Goal: Obtain resource: Download file/media

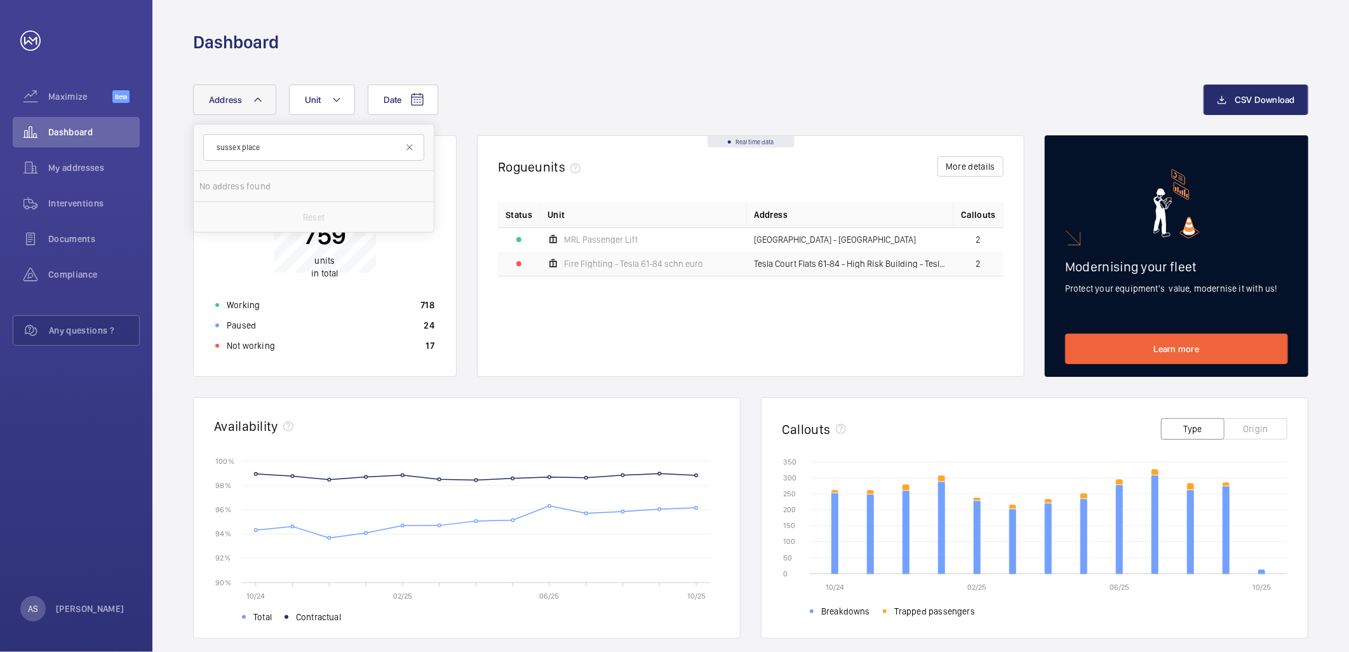
type input "sussex place"
click at [359, 183] on span "Place" at bounding box center [370, 186] width 22 height 10
click at [225, 183] on input "NHG Office, [STREET_ADDRESS]" at bounding box center [211, 185] width 25 height 25
checkbox input "true"
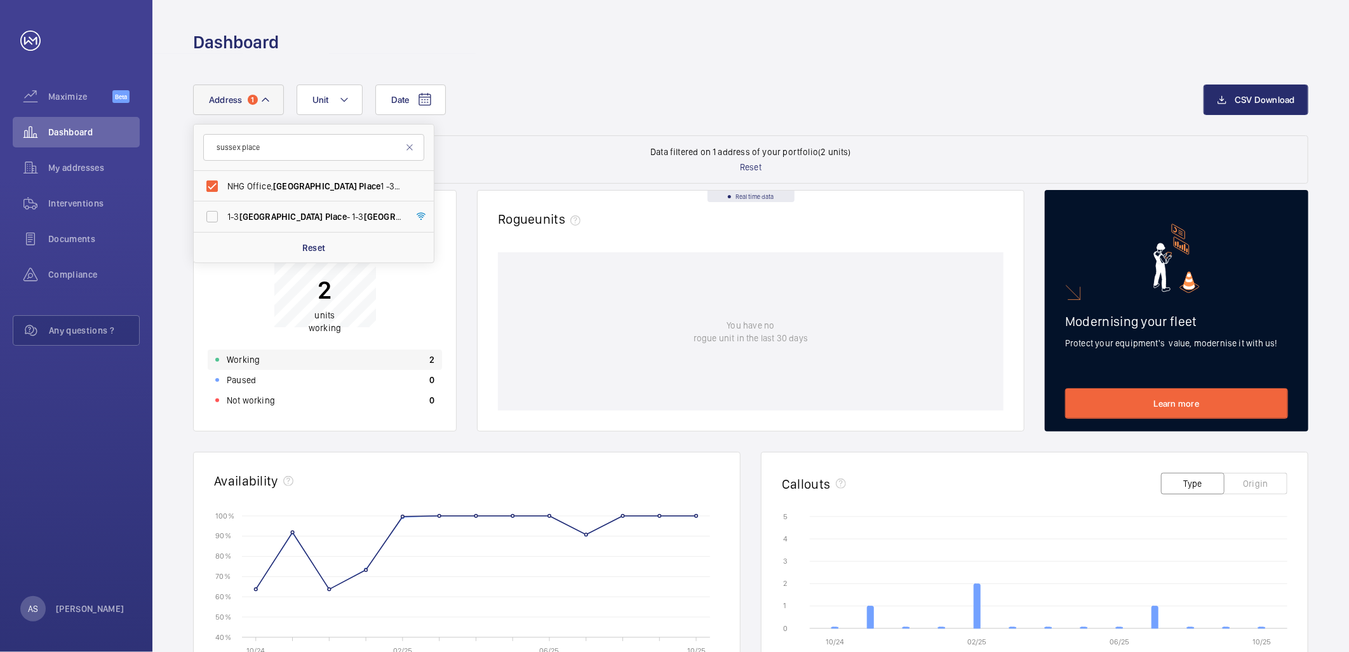
click at [386, 351] on div "Working 2" at bounding box center [325, 359] width 234 height 20
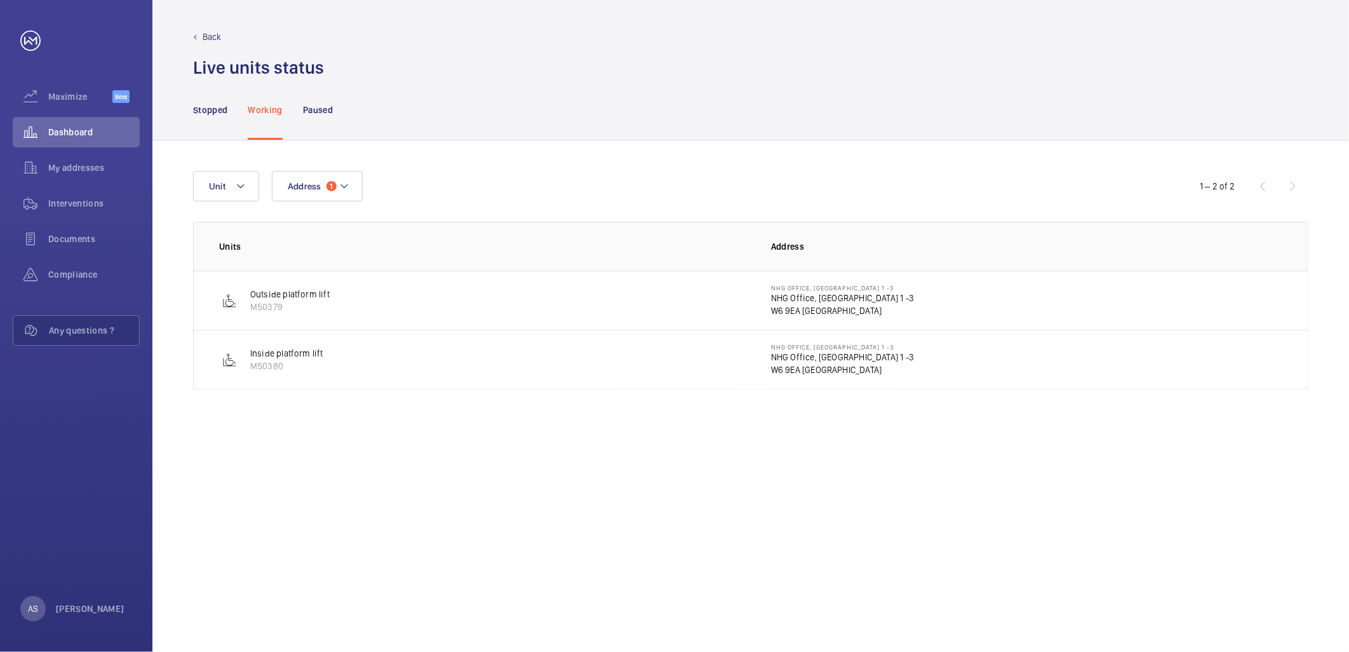
click at [792, 295] on p "NHG Office, [GEOGRAPHIC_DATA] 1 -3" at bounding box center [842, 298] width 143 height 13
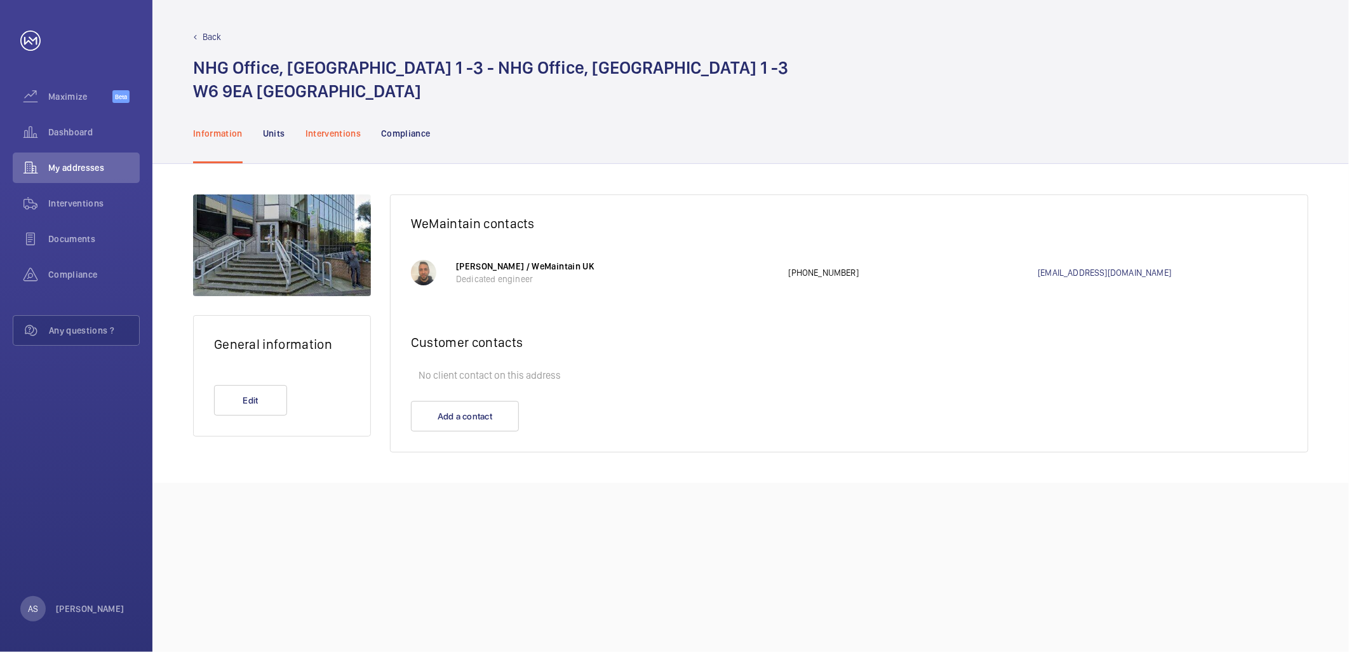
click at [340, 136] on p "Interventions" at bounding box center [333, 133] width 56 height 13
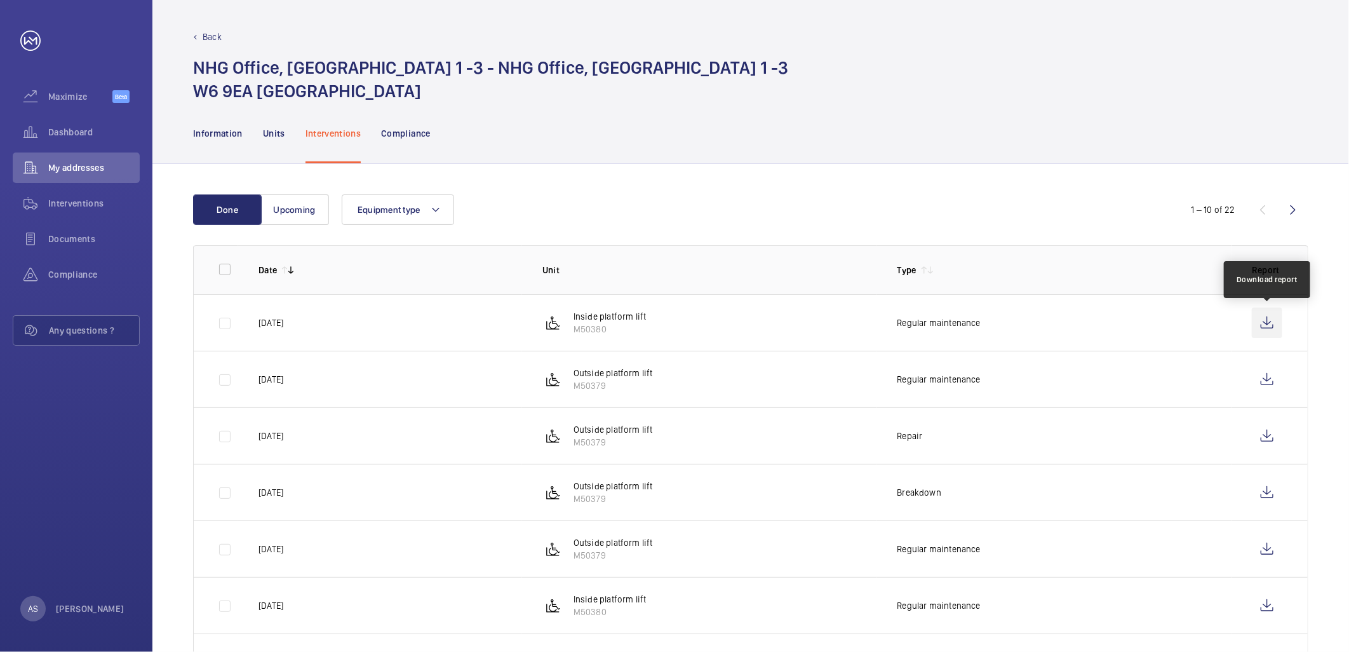
click at [1268, 323] on wm-front-icon-button at bounding box center [1267, 322] width 30 height 30
click at [1267, 372] on wm-front-icon-button at bounding box center [1267, 379] width 30 height 30
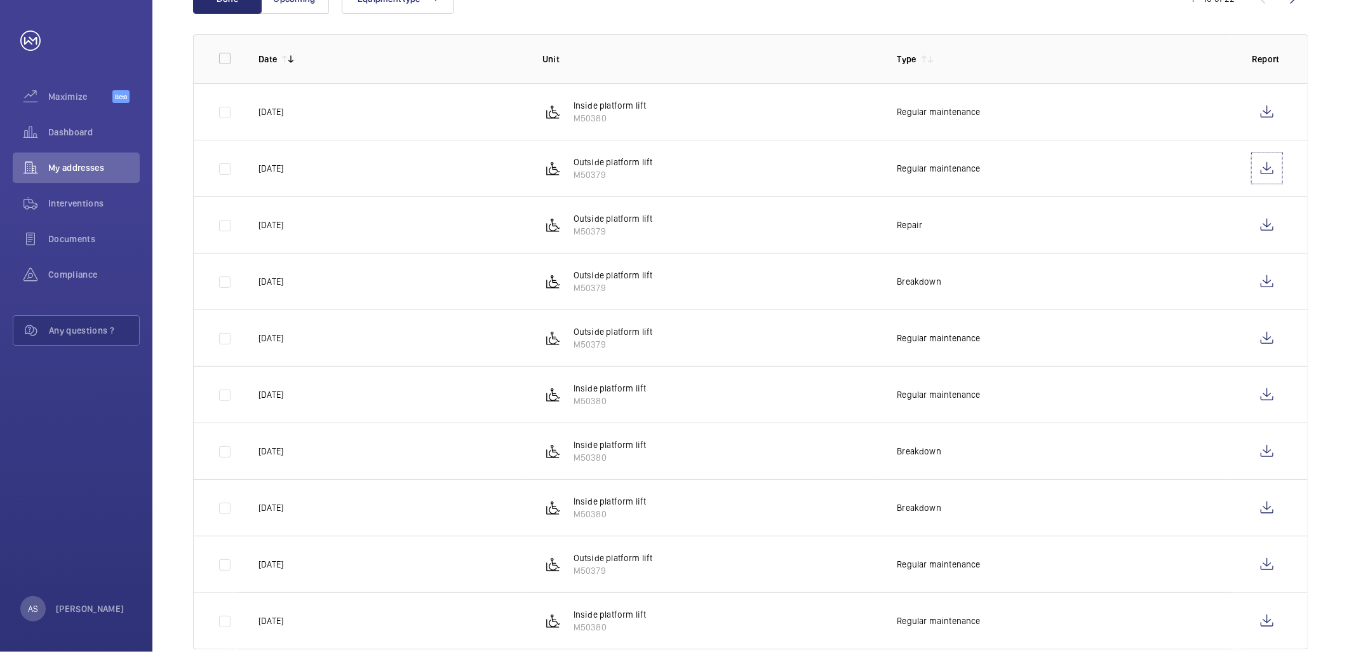
scroll to position [211, 0]
click at [1262, 330] on wm-front-icon-button at bounding box center [1267, 337] width 30 height 30
click at [1275, 384] on wm-front-icon-button at bounding box center [1267, 394] width 30 height 30
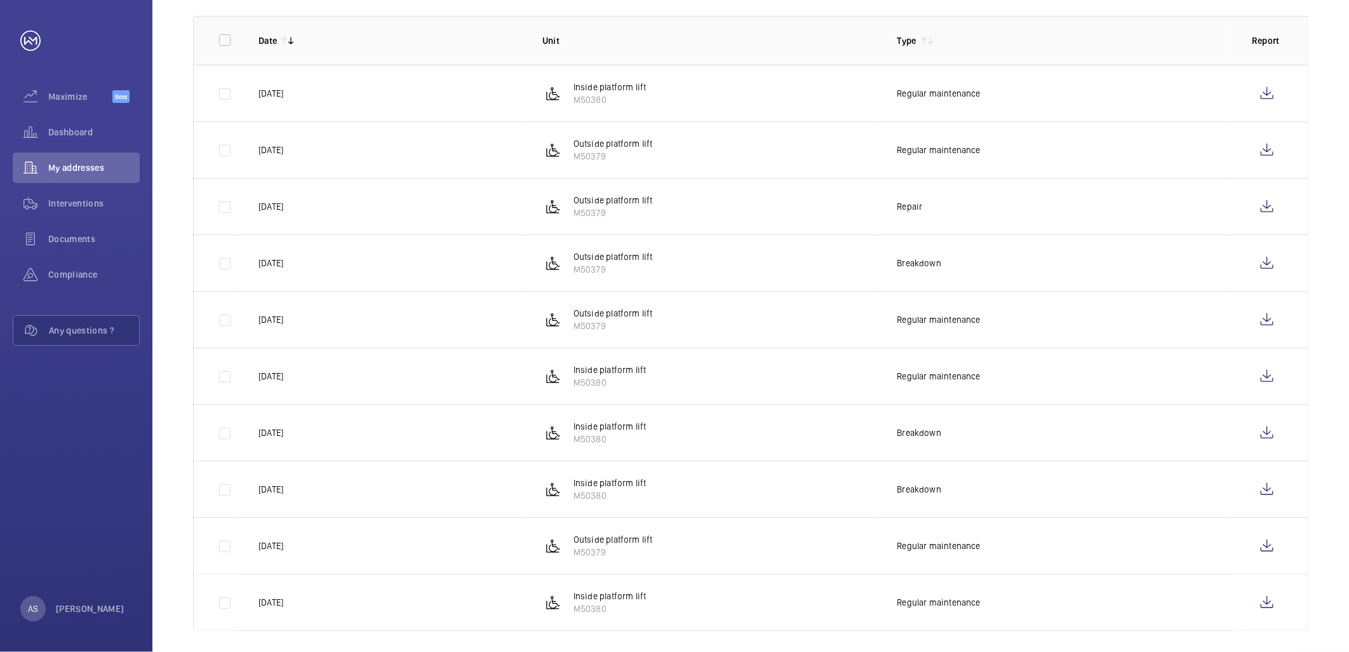
scroll to position [239, 0]
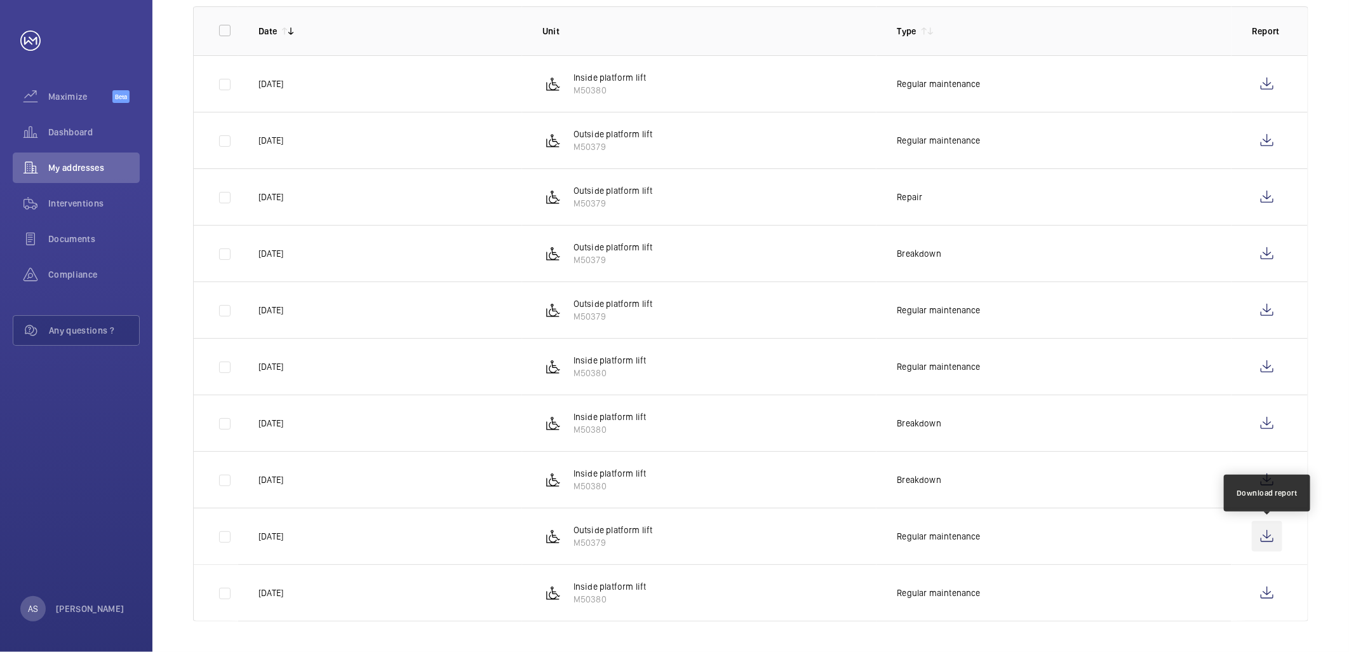
click at [1265, 536] on wm-front-icon-button at bounding box center [1267, 536] width 30 height 30
click at [1260, 584] on wm-front-icon-button at bounding box center [1267, 592] width 30 height 30
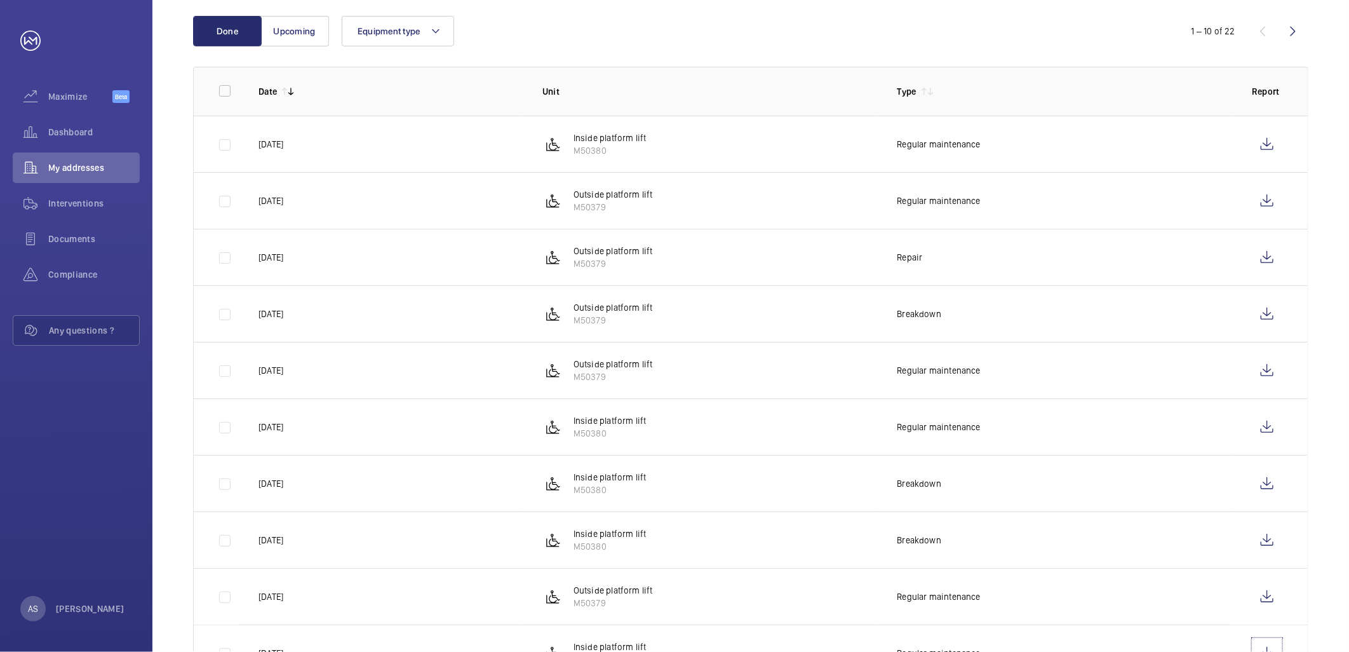
scroll to position [0, 0]
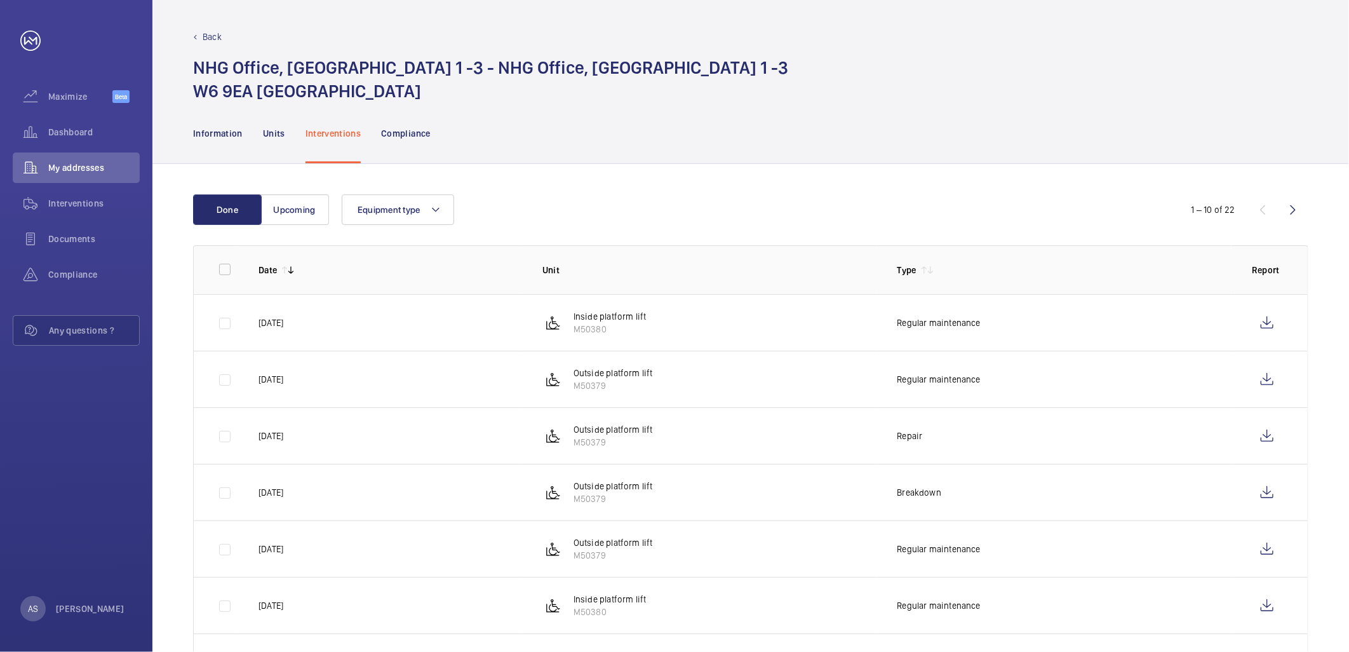
click at [203, 34] on p "Back" at bounding box center [212, 36] width 19 height 13
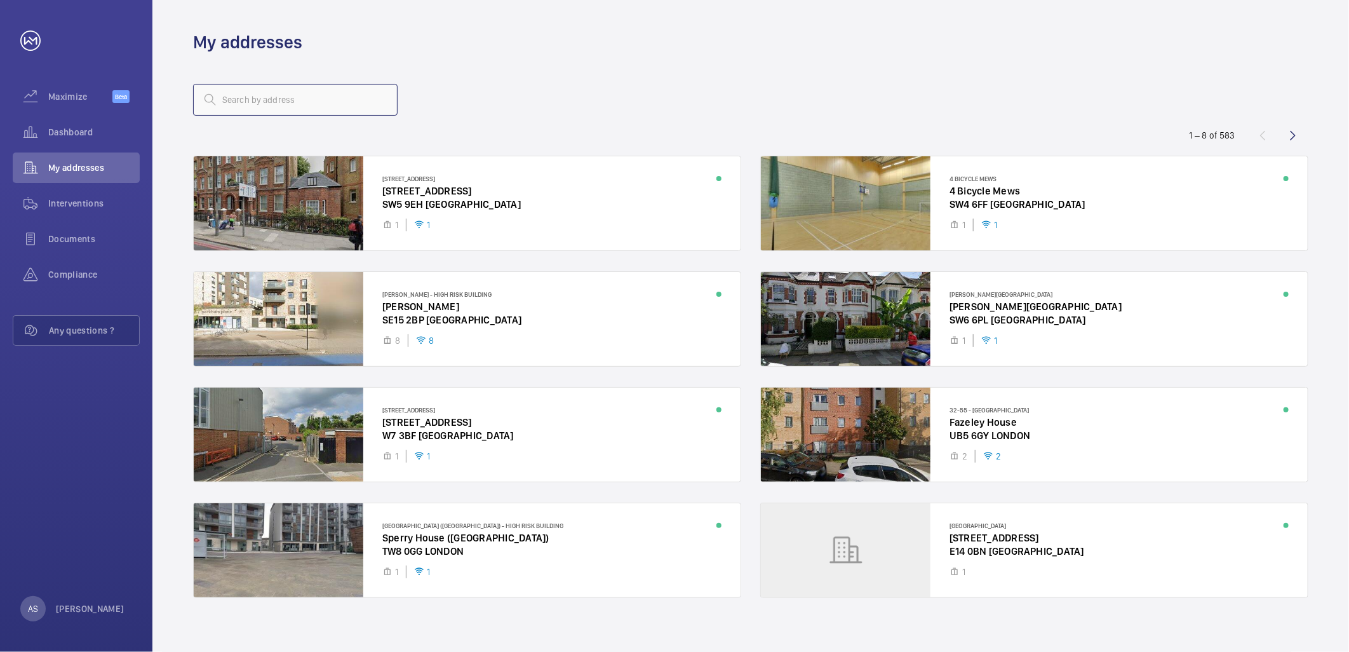
click at [262, 98] on input "text" at bounding box center [295, 100] width 205 height 32
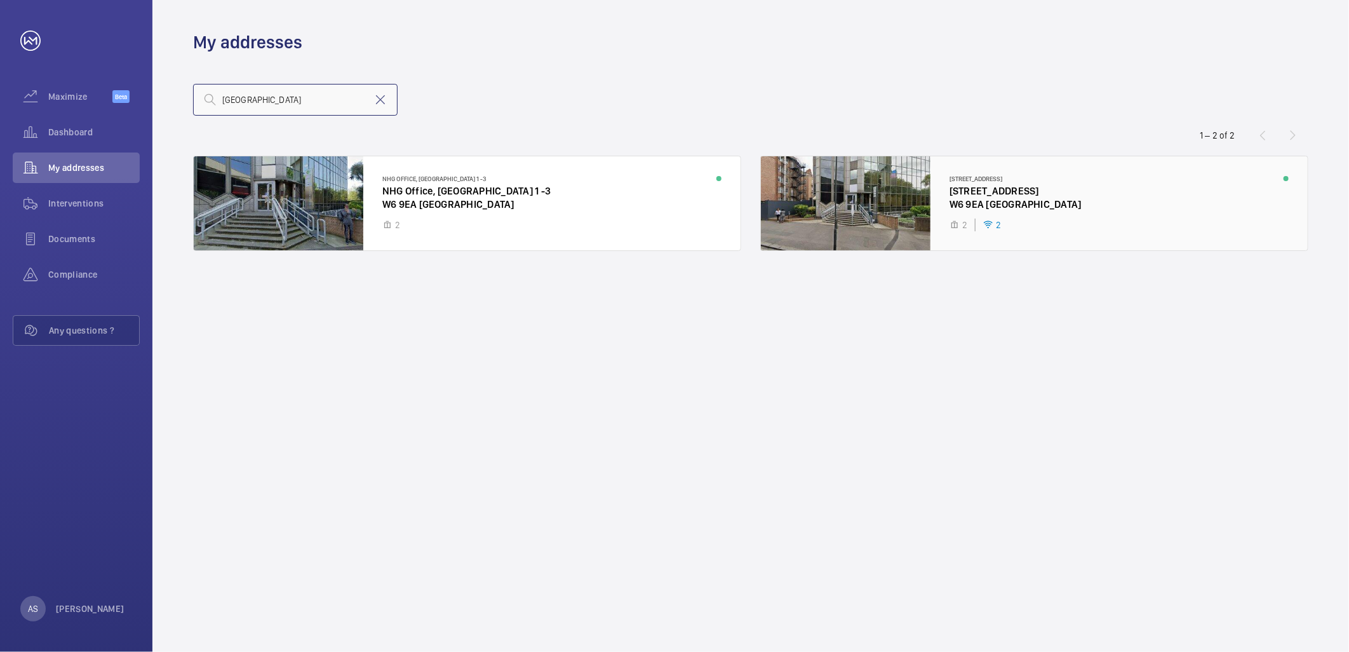
type input "[GEOGRAPHIC_DATA]"
click at [1026, 201] on div at bounding box center [1034, 203] width 547 height 94
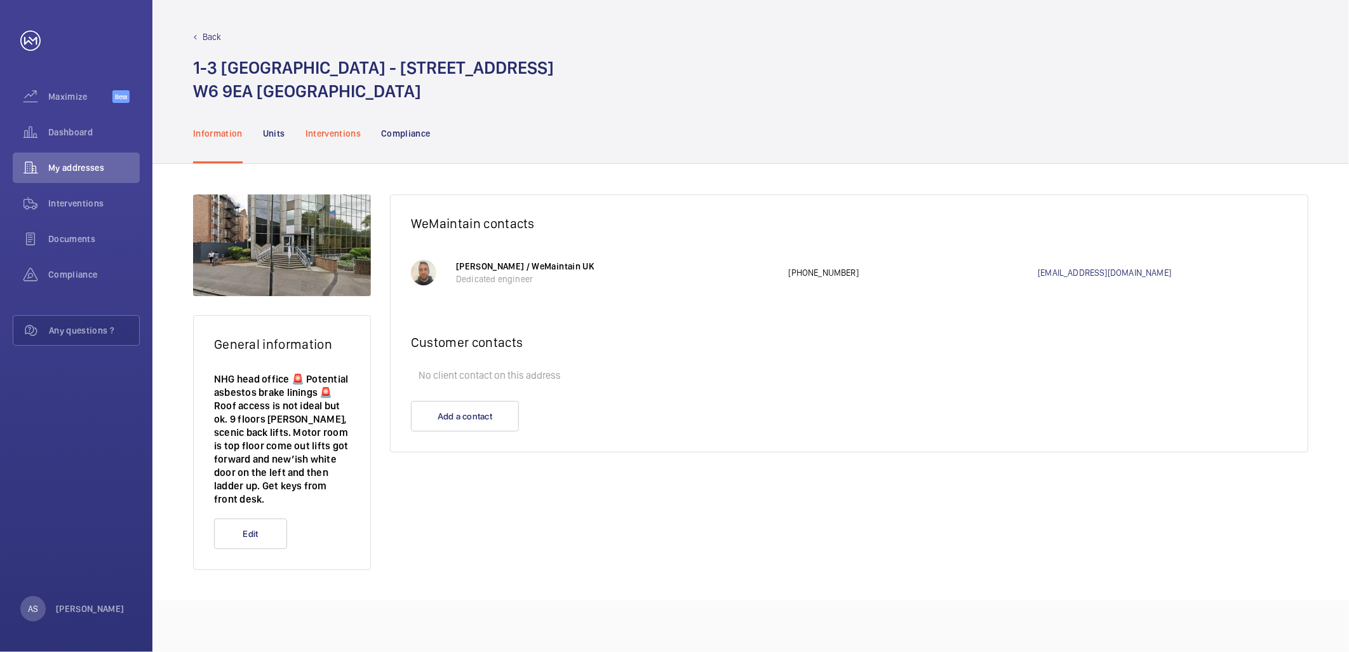
click at [334, 135] on p "Interventions" at bounding box center [333, 133] width 56 height 13
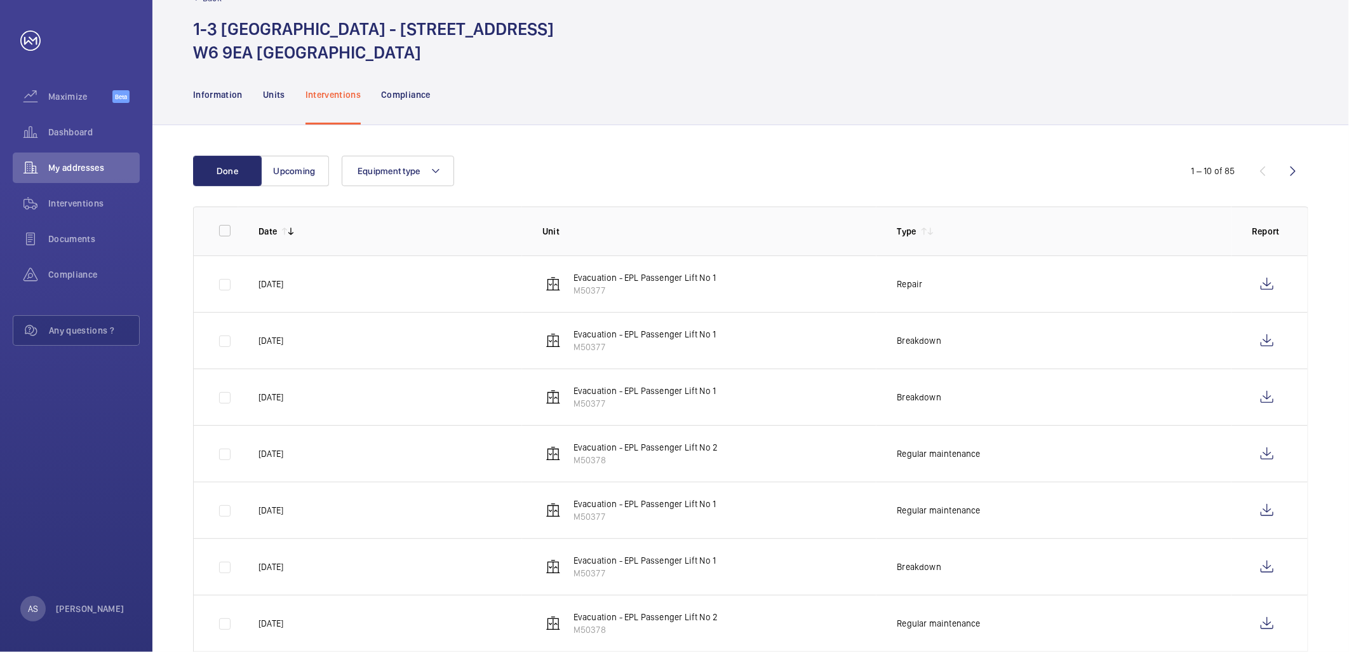
scroll to position [70, 0]
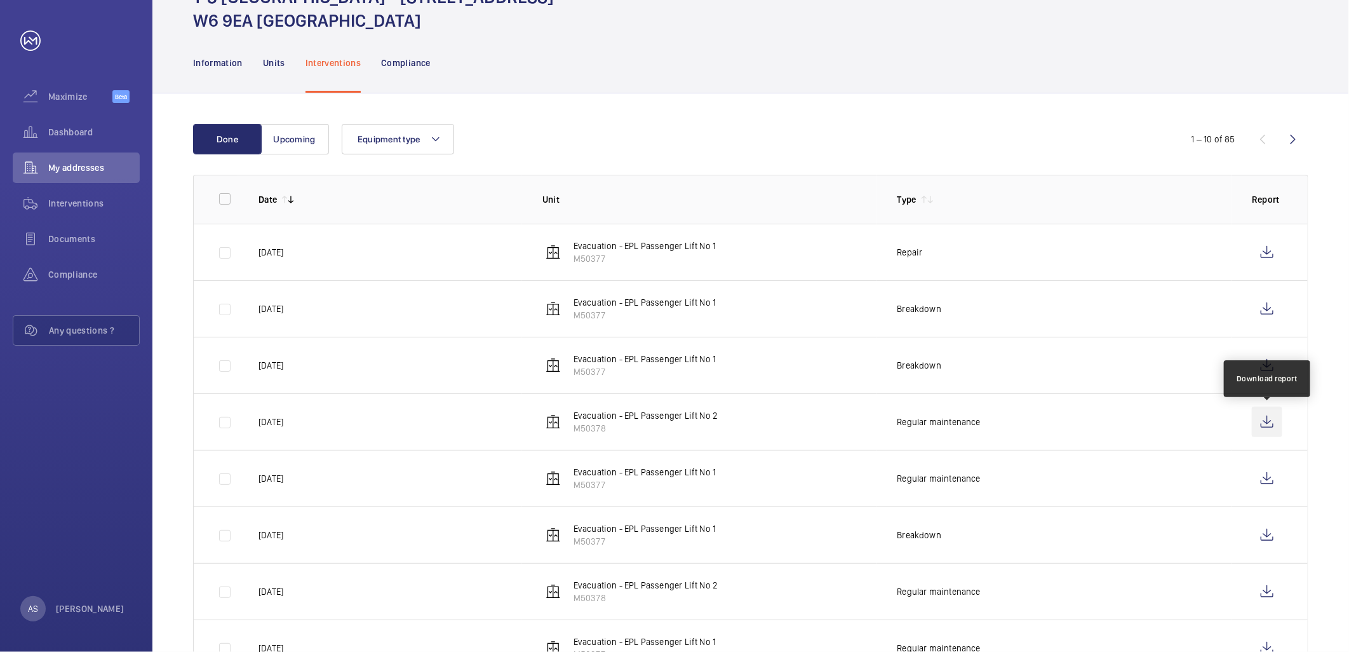
click at [1272, 422] on wm-front-icon-button at bounding box center [1267, 421] width 30 height 30
click at [1277, 478] on wm-front-icon-button at bounding box center [1267, 478] width 30 height 30
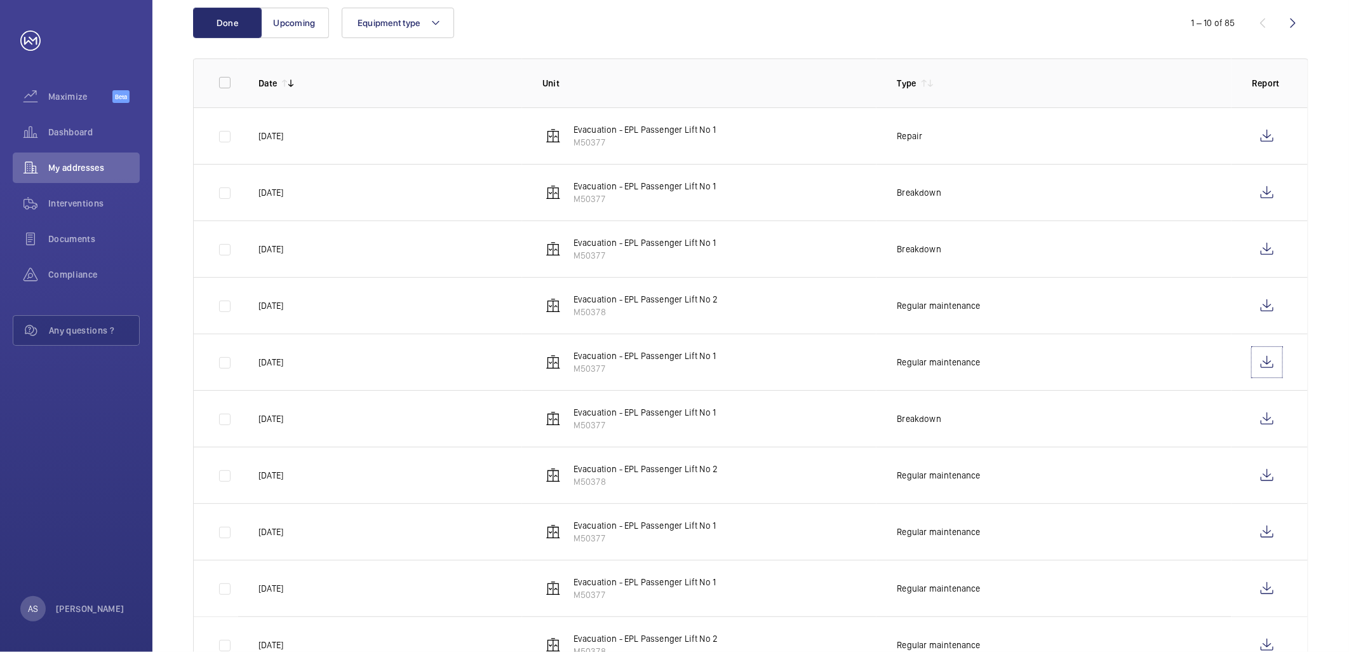
scroll to position [211, 0]
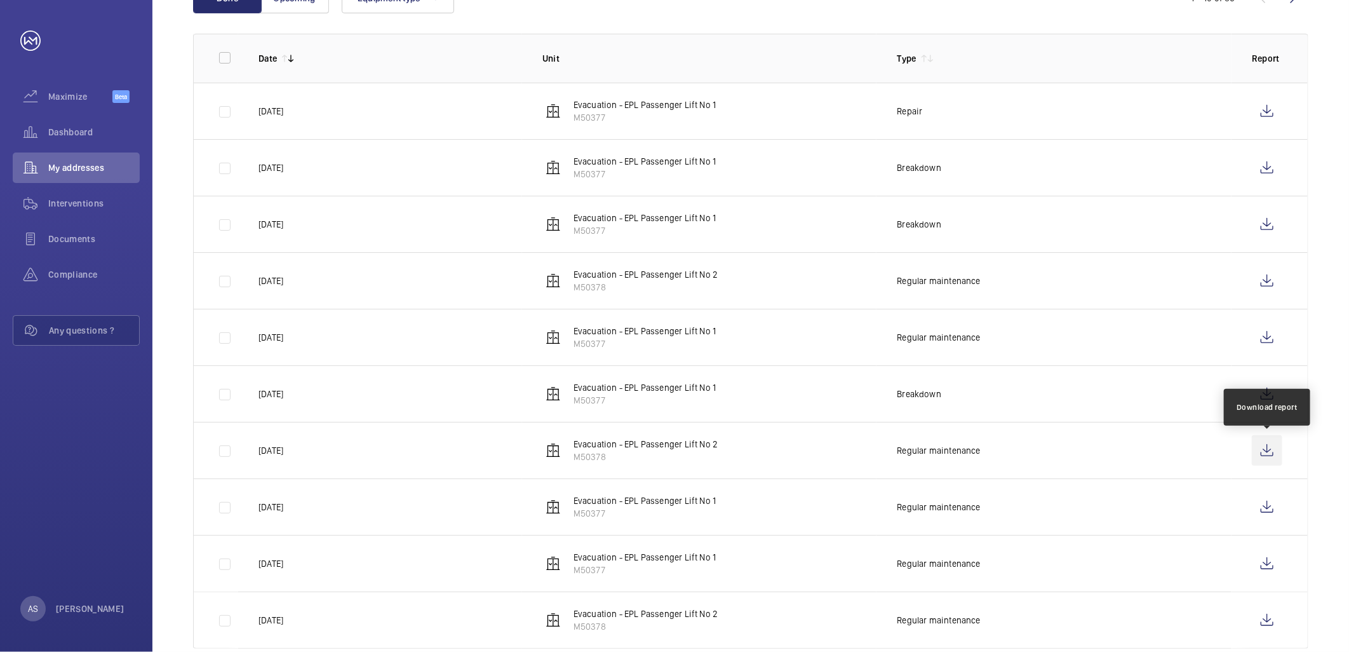
click at [1253, 462] on wm-front-icon-button at bounding box center [1267, 450] width 30 height 30
click at [1267, 503] on wm-front-icon-button at bounding box center [1267, 507] width 30 height 30
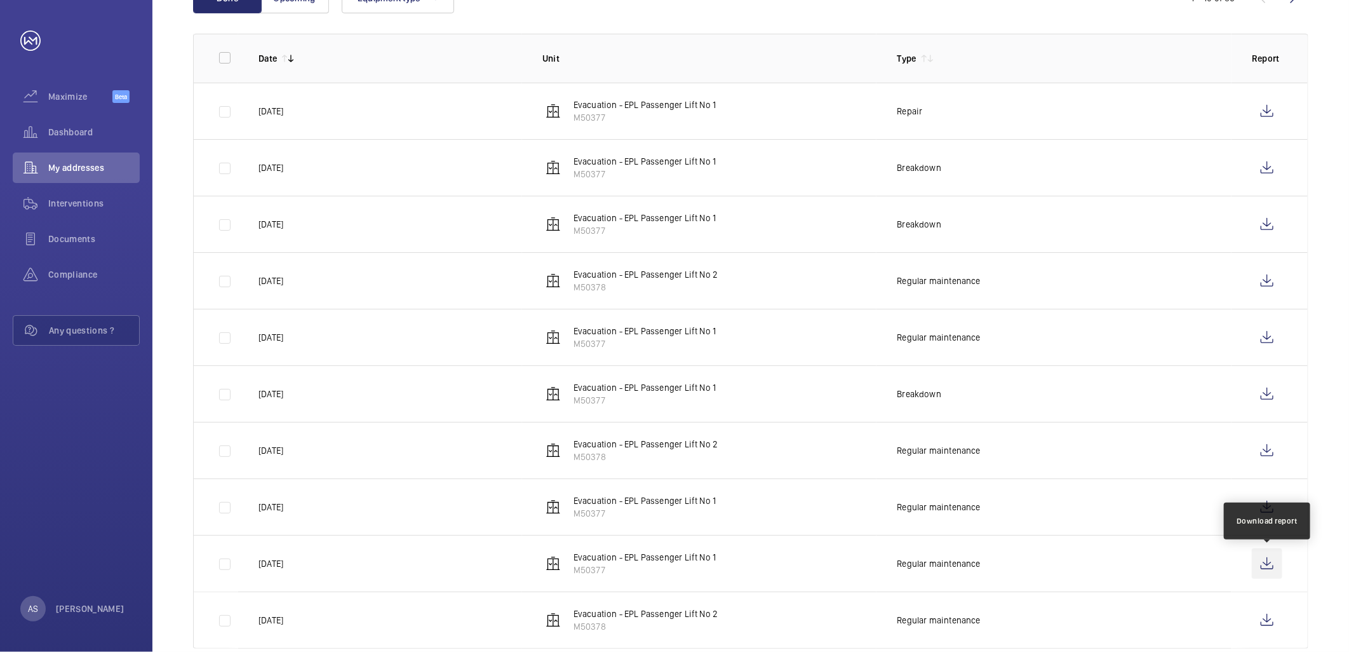
click at [1264, 556] on wm-front-icon-button at bounding box center [1267, 563] width 30 height 30
click at [1268, 621] on wm-front-icon-button at bounding box center [1267, 620] width 30 height 30
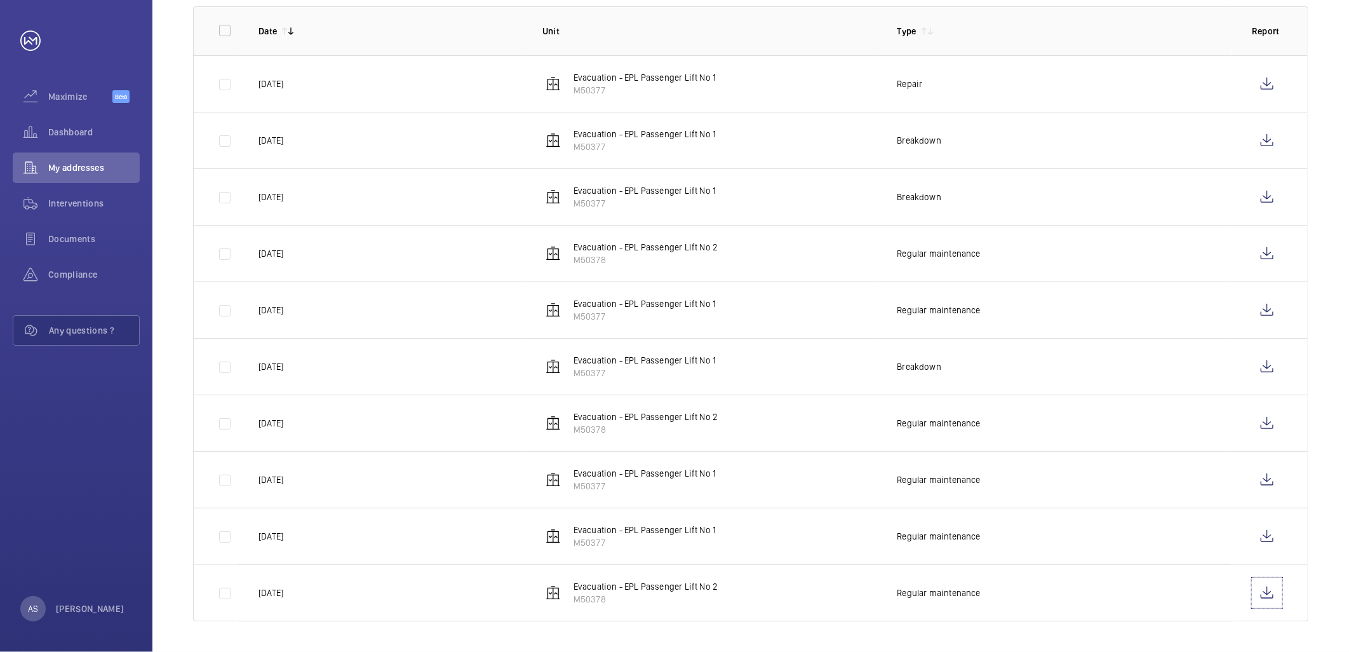
scroll to position [27, 0]
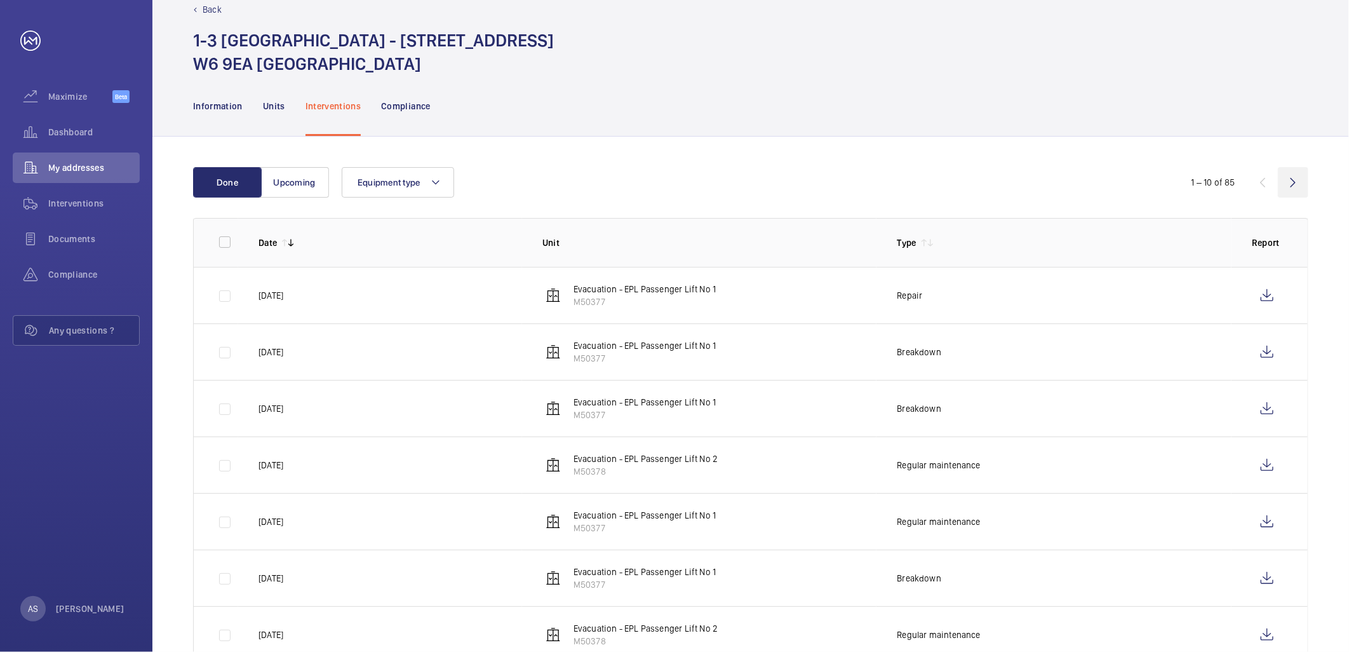
click at [1286, 183] on wm-front-icon-button at bounding box center [1293, 182] width 30 height 30
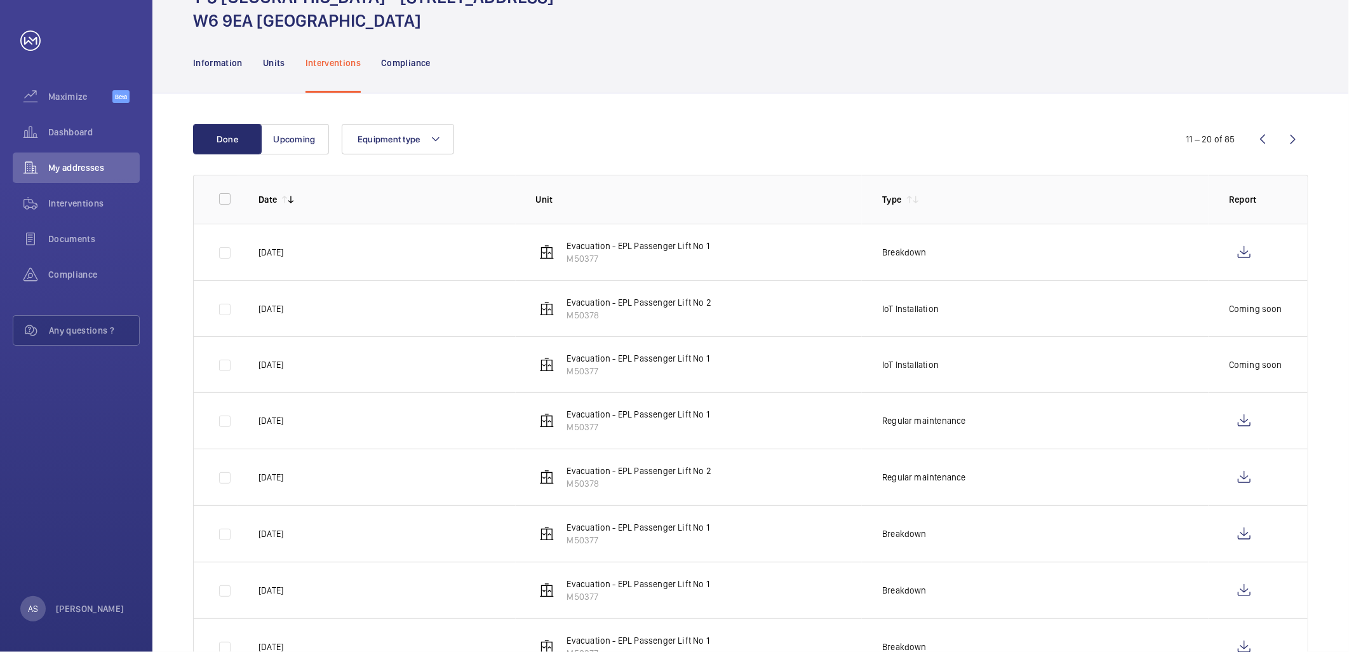
scroll to position [141, 0]
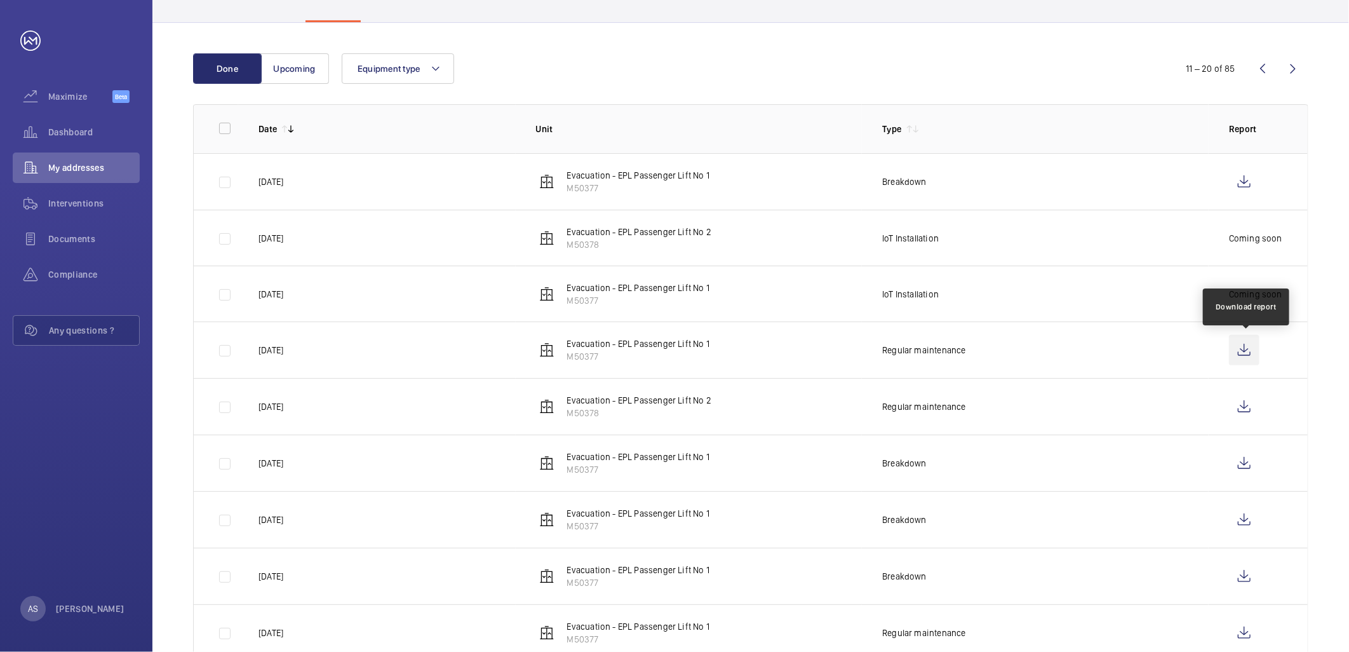
click at [1256, 348] on wm-front-icon-button at bounding box center [1244, 350] width 30 height 30
click at [1252, 414] on wm-front-icon-button at bounding box center [1244, 406] width 30 height 30
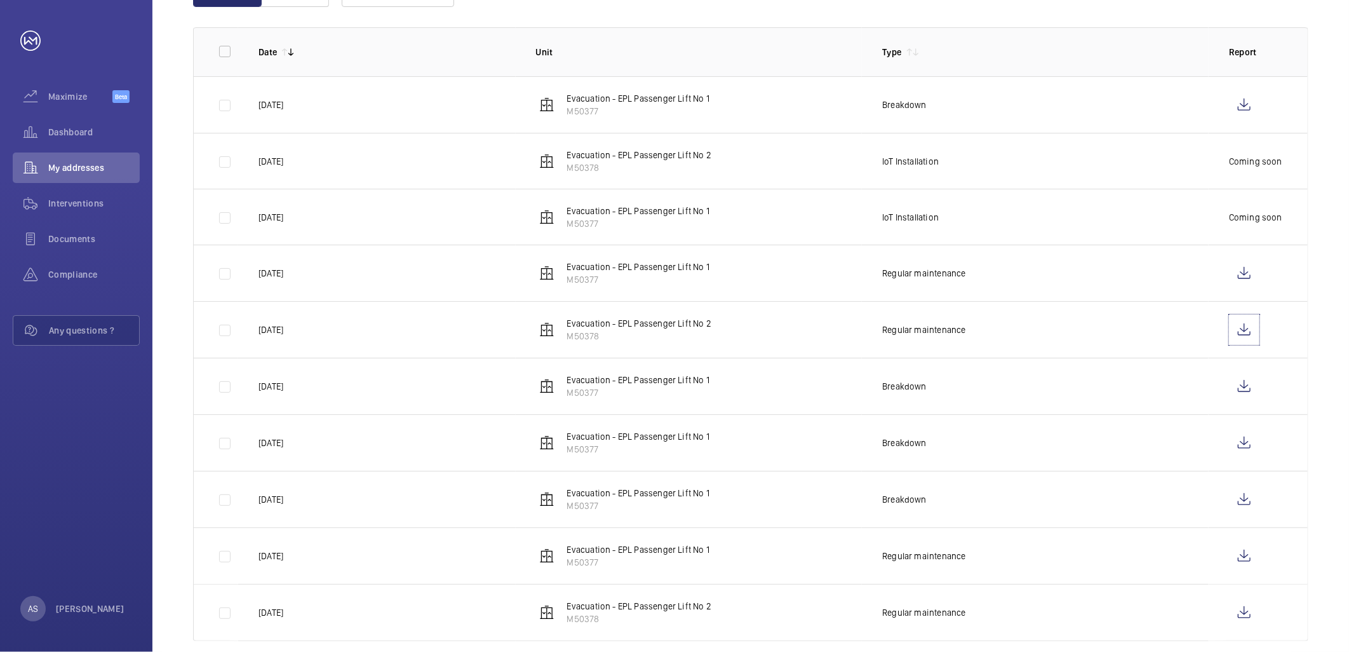
scroll to position [238, 0]
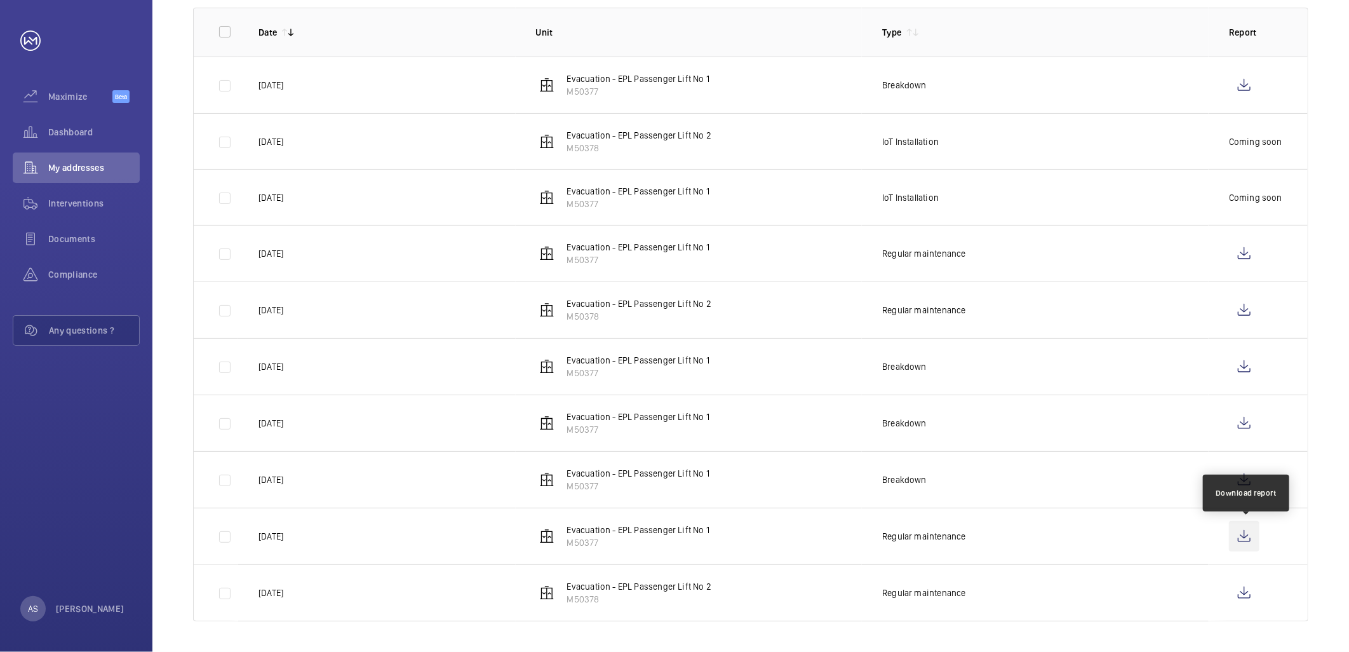
click at [1249, 535] on wm-front-icon-button at bounding box center [1244, 536] width 30 height 30
click at [1251, 583] on wm-front-icon-button at bounding box center [1244, 592] width 30 height 30
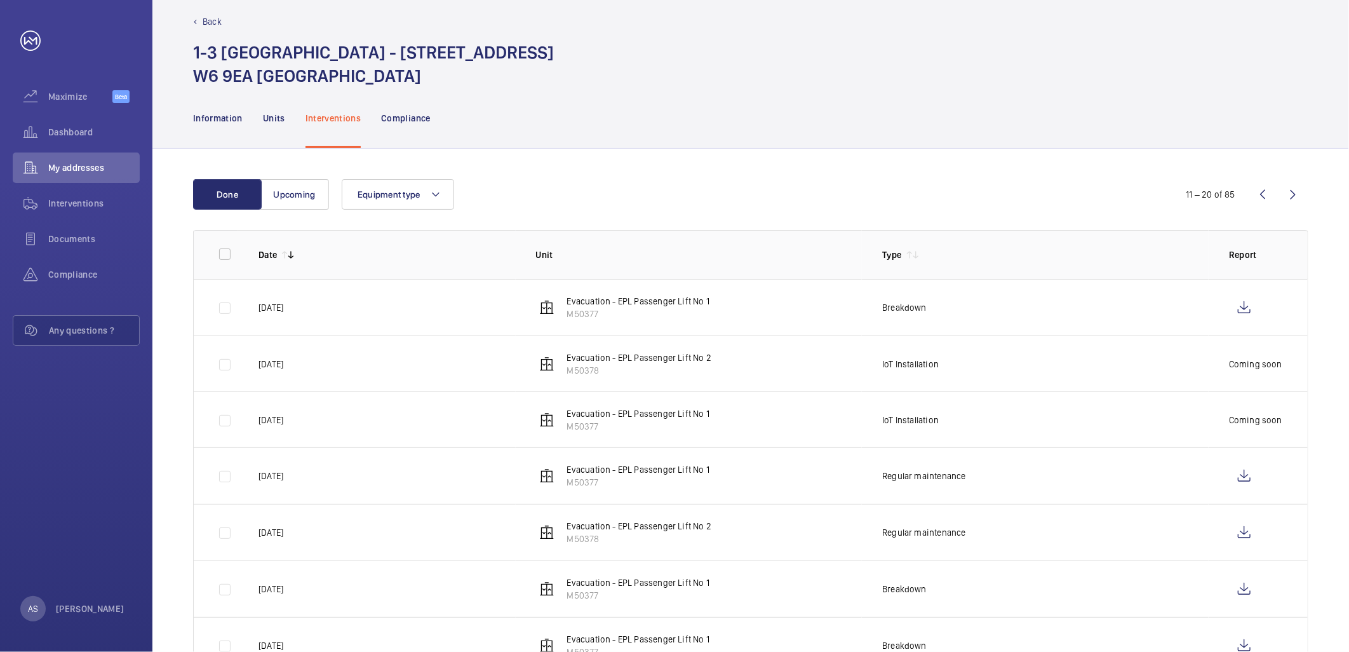
scroll to position [0, 0]
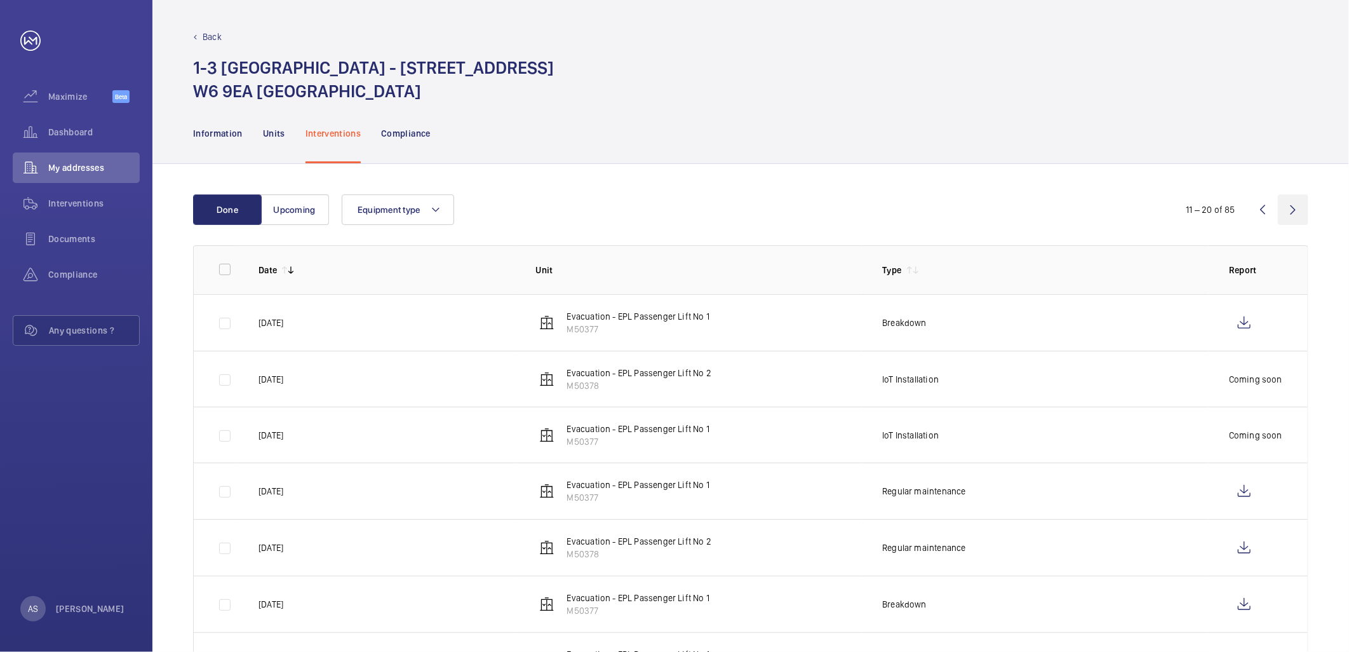
click at [1287, 207] on wm-front-icon-button at bounding box center [1293, 209] width 30 height 30
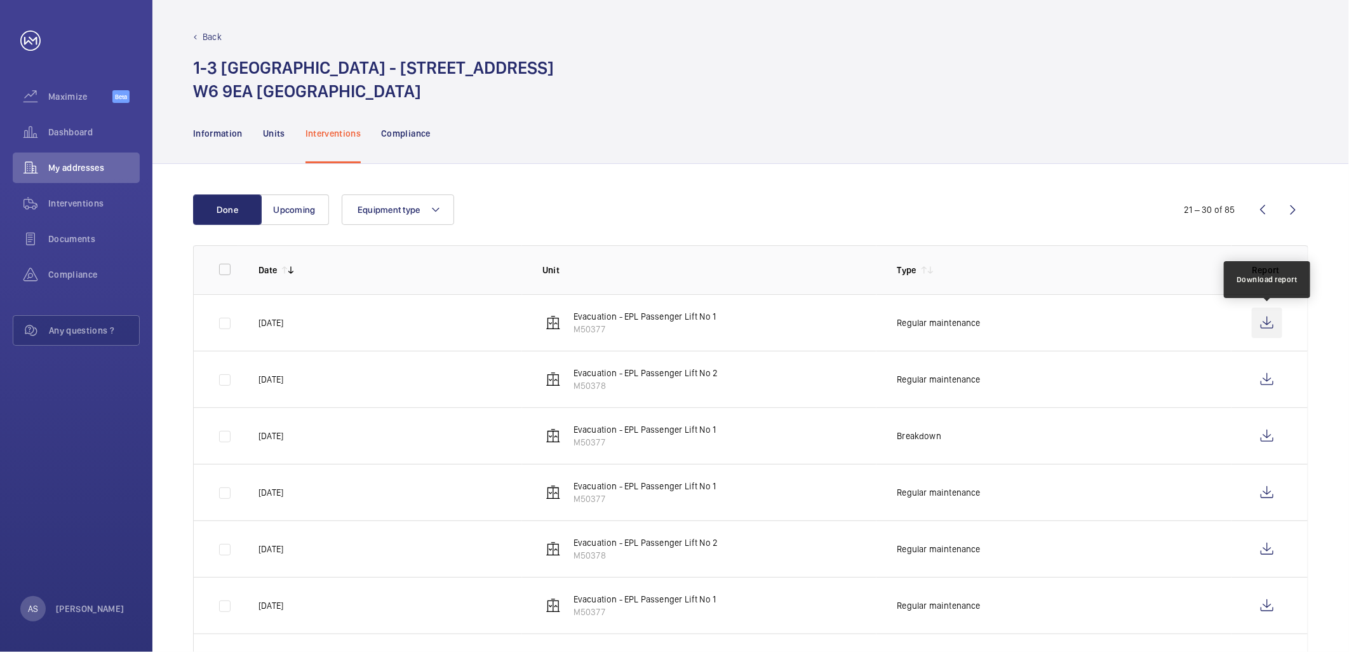
click at [1269, 315] on wm-front-icon-button at bounding box center [1267, 322] width 30 height 30
click at [1272, 375] on wm-front-icon-button at bounding box center [1267, 379] width 30 height 30
click at [74, 140] on div "Dashboard" at bounding box center [76, 132] width 127 height 30
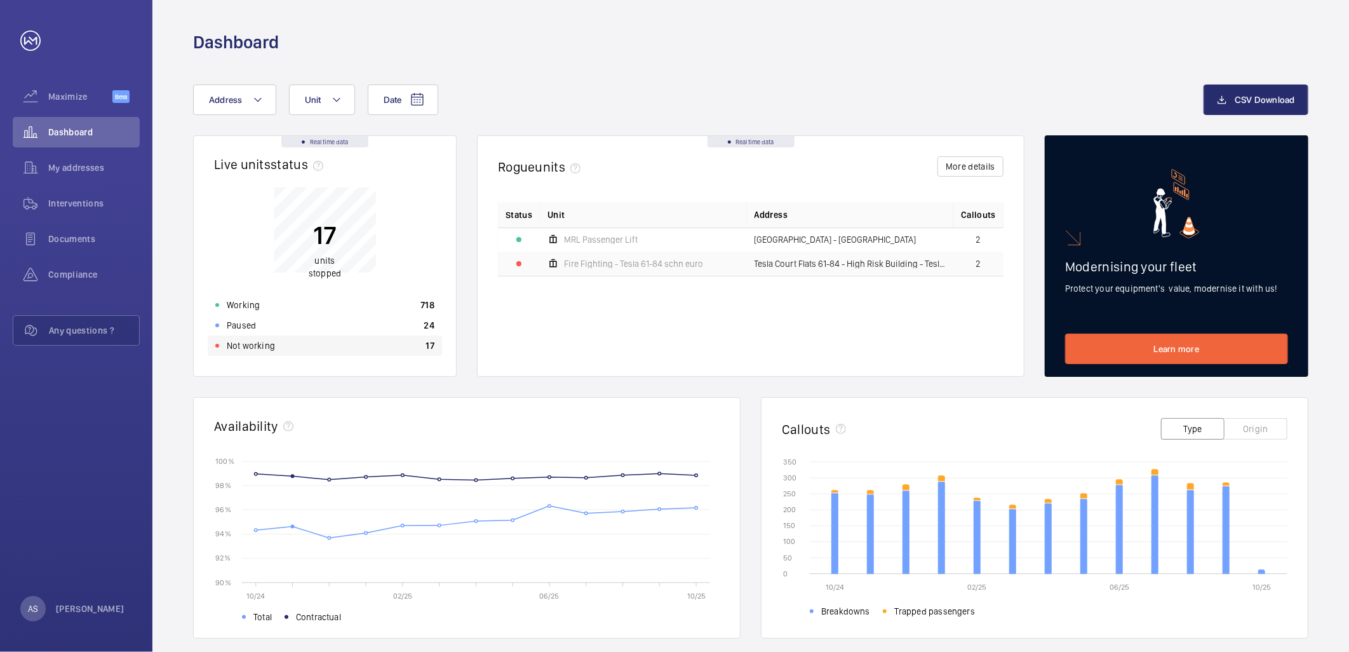
click at [311, 338] on div "Not working 17" at bounding box center [325, 345] width 234 height 20
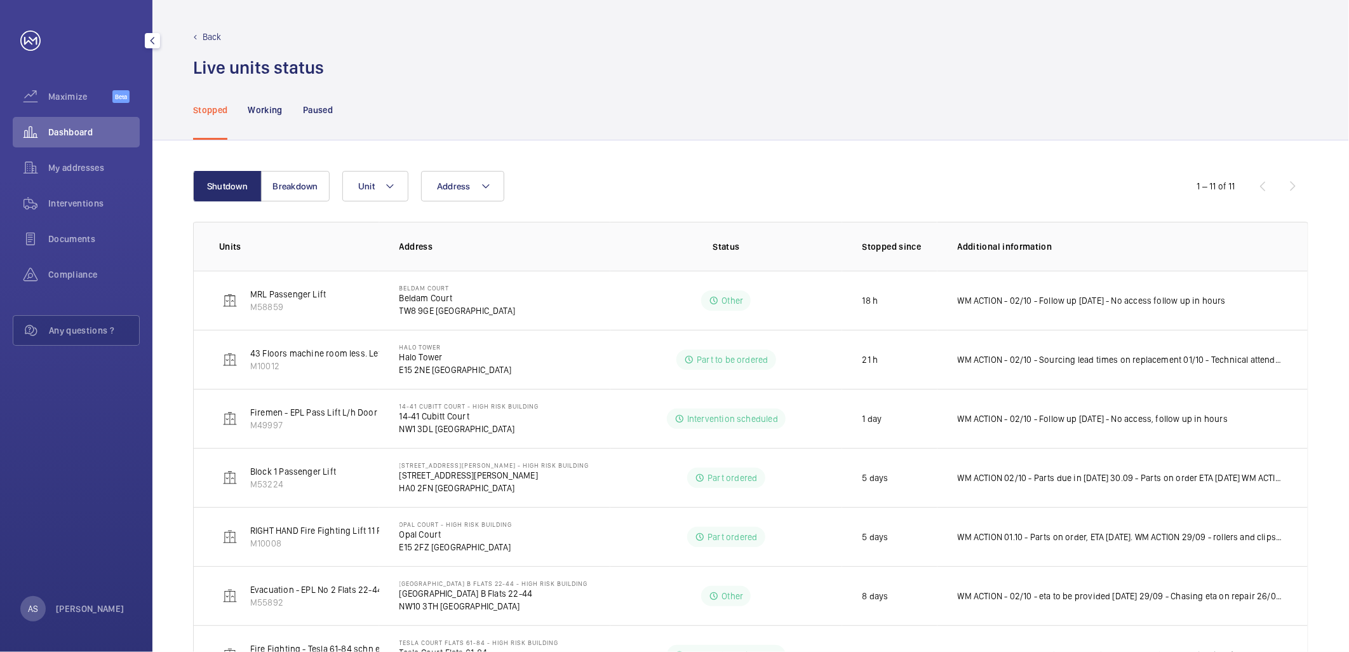
click at [46, 131] on wm-front-icon-button at bounding box center [31, 132] width 36 height 30
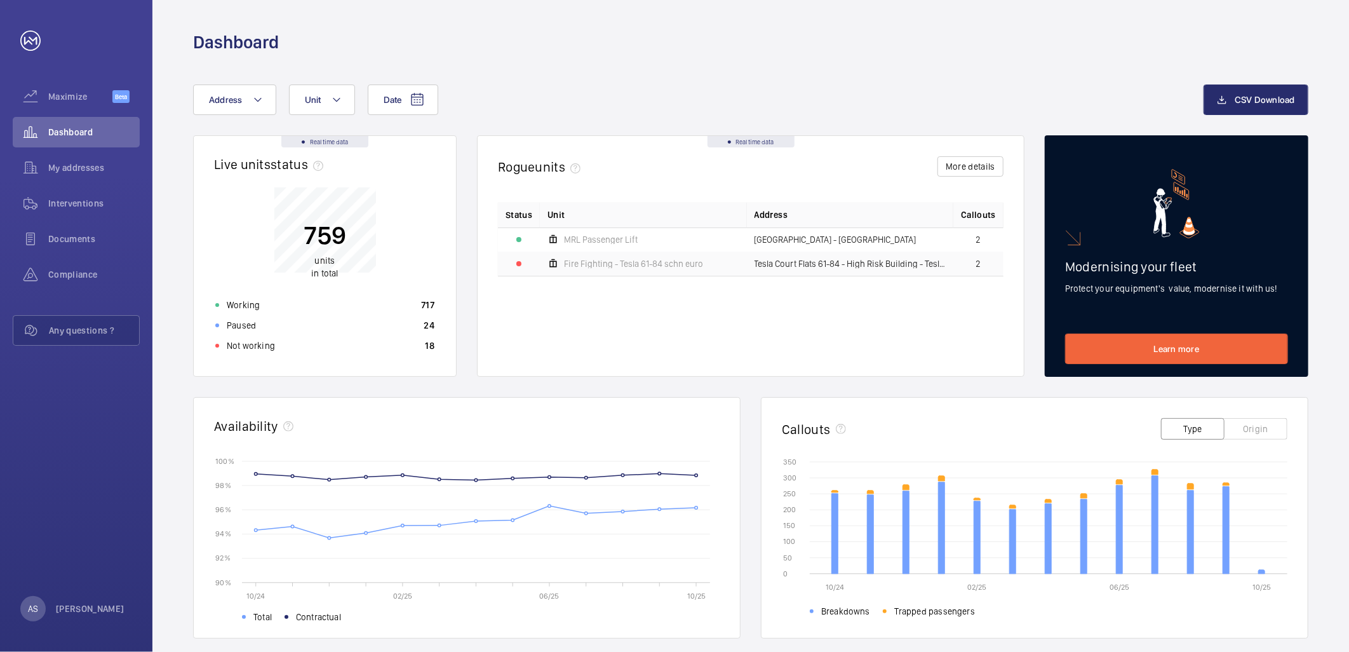
click at [567, 67] on div "Date Address Unit CSV Download Real time data Live units status﻿ 759 units in t…" at bounding box center [750, 492] width 1197 height 876
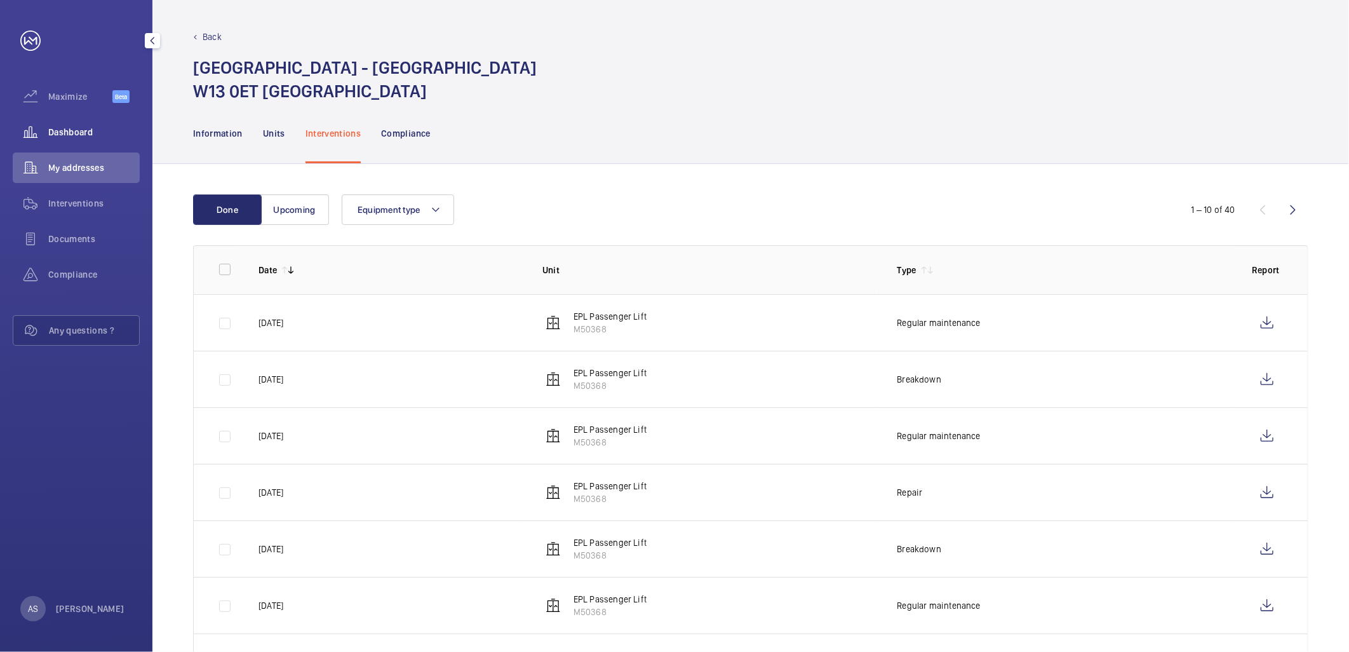
click at [58, 134] on span "Dashboard" at bounding box center [93, 132] width 91 height 13
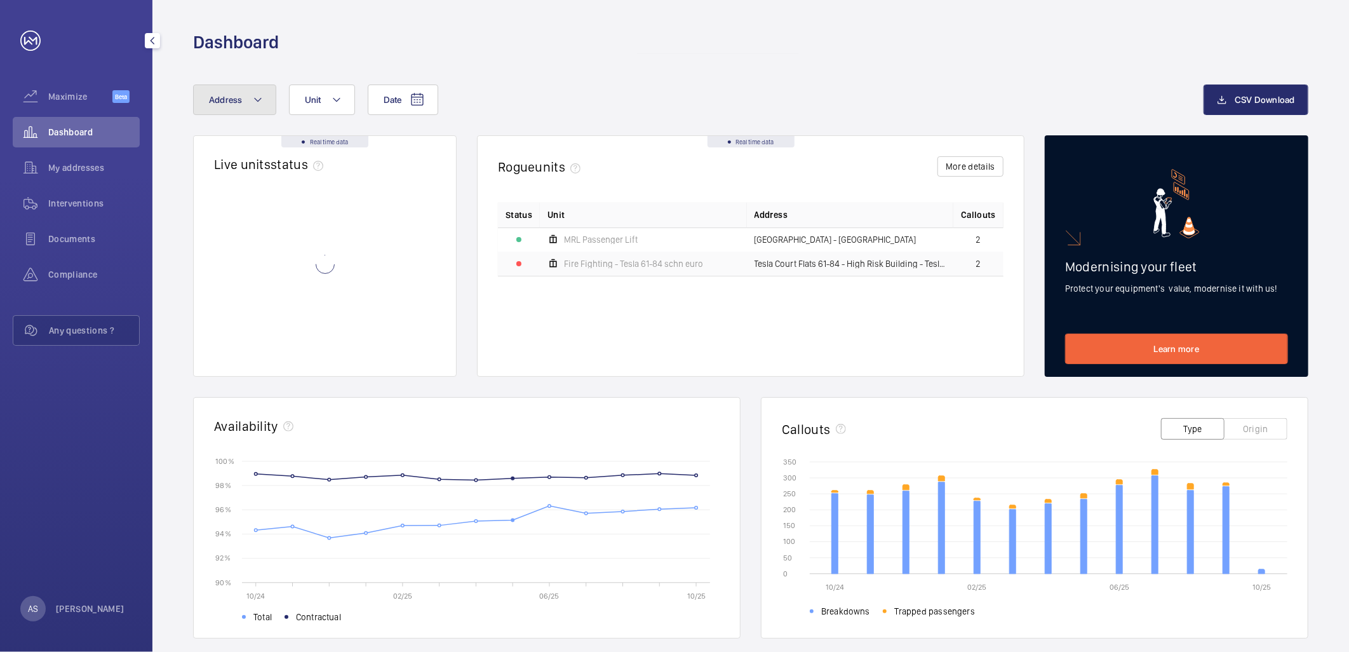
click at [214, 96] on span "Address" at bounding box center [226, 100] width 34 height 10
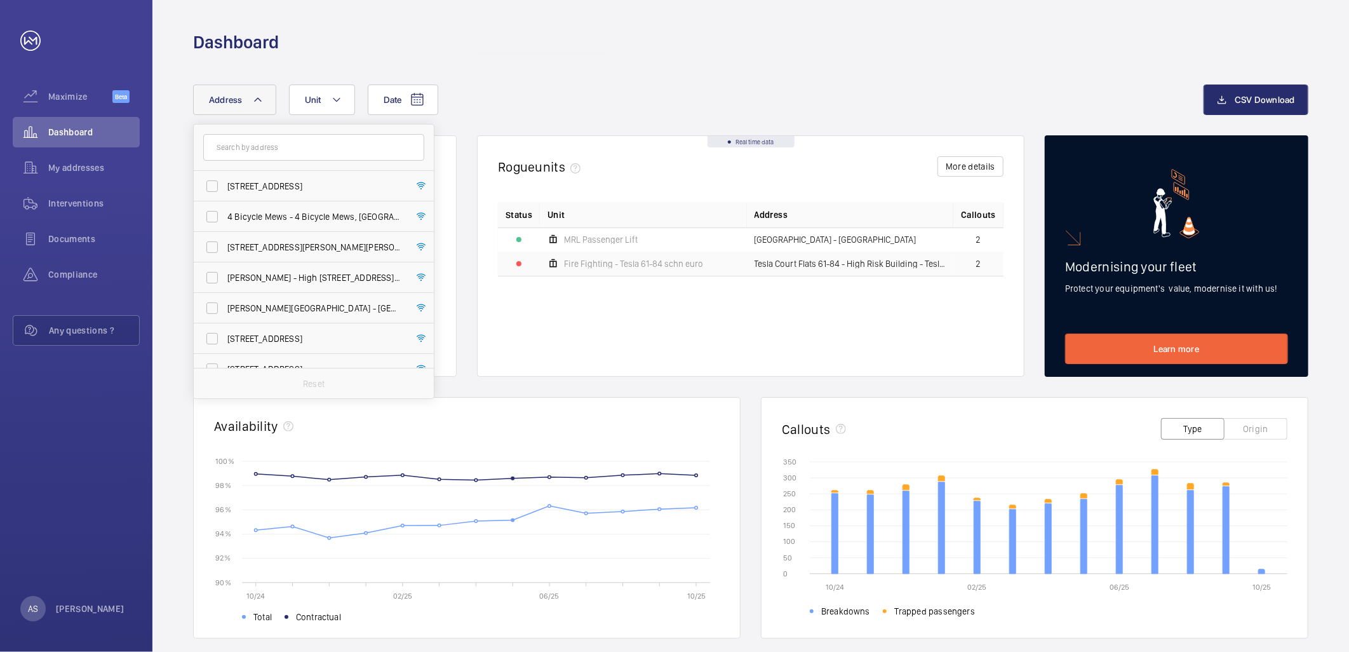
click at [231, 138] on input "text" at bounding box center [313, 147] width 221 height 27
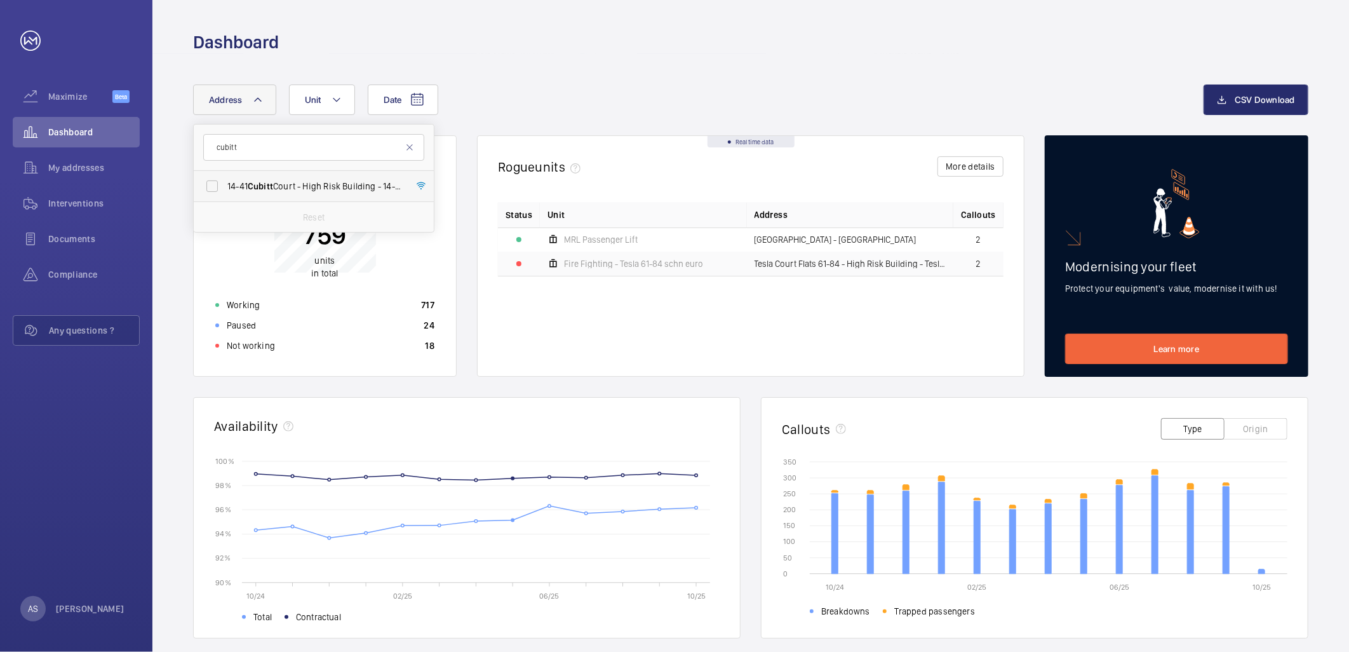
type input "cubitt"
click at [294, 187] on span "14-41 Cubitt Court - High Risk Building - 14-41 Cubitt Court, LONDON NW1 3DL" at bounding box center [314, 186] width 175 height 13
click at [225, 187] on input "14-41 Cubitt Court - High Risk Building - 14-41 Cubitt Court, LONDON NW1 3DL" at bounding box center [211, 185] width 25 height 25
checkbox input "true"
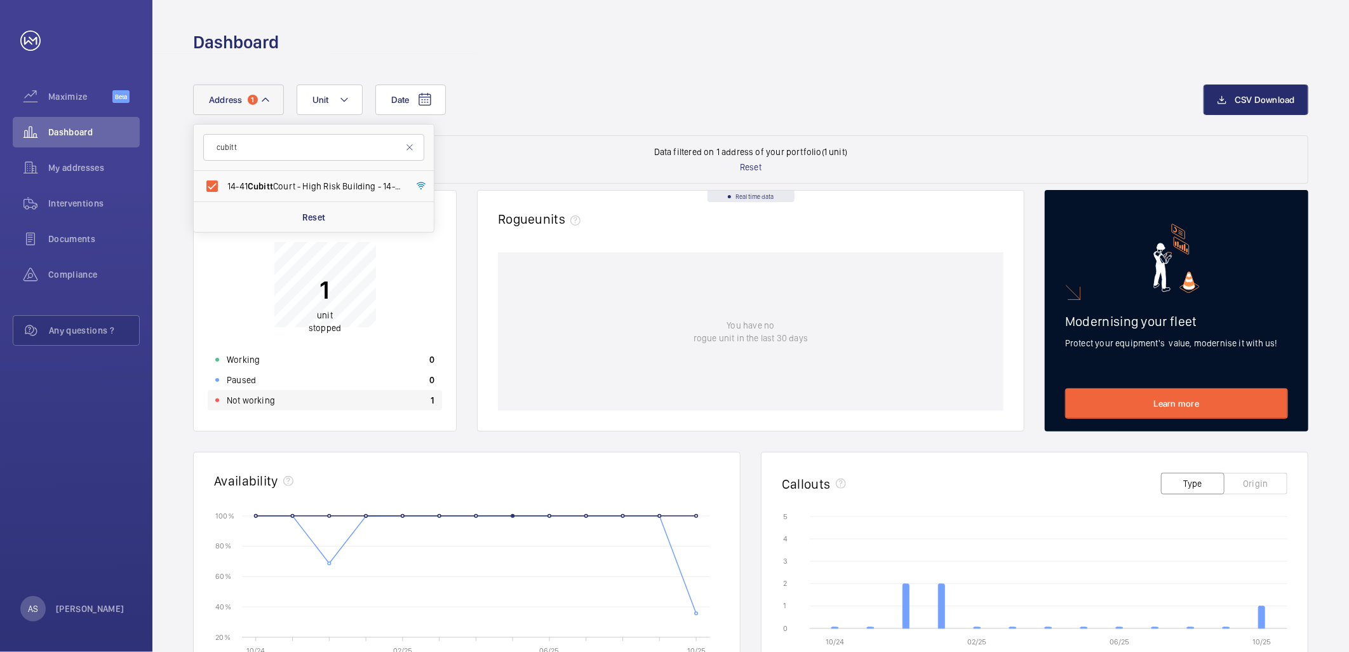
click at [304, 405] on div "Not working 1" at bounding box center [325, 400] width 234 height 20
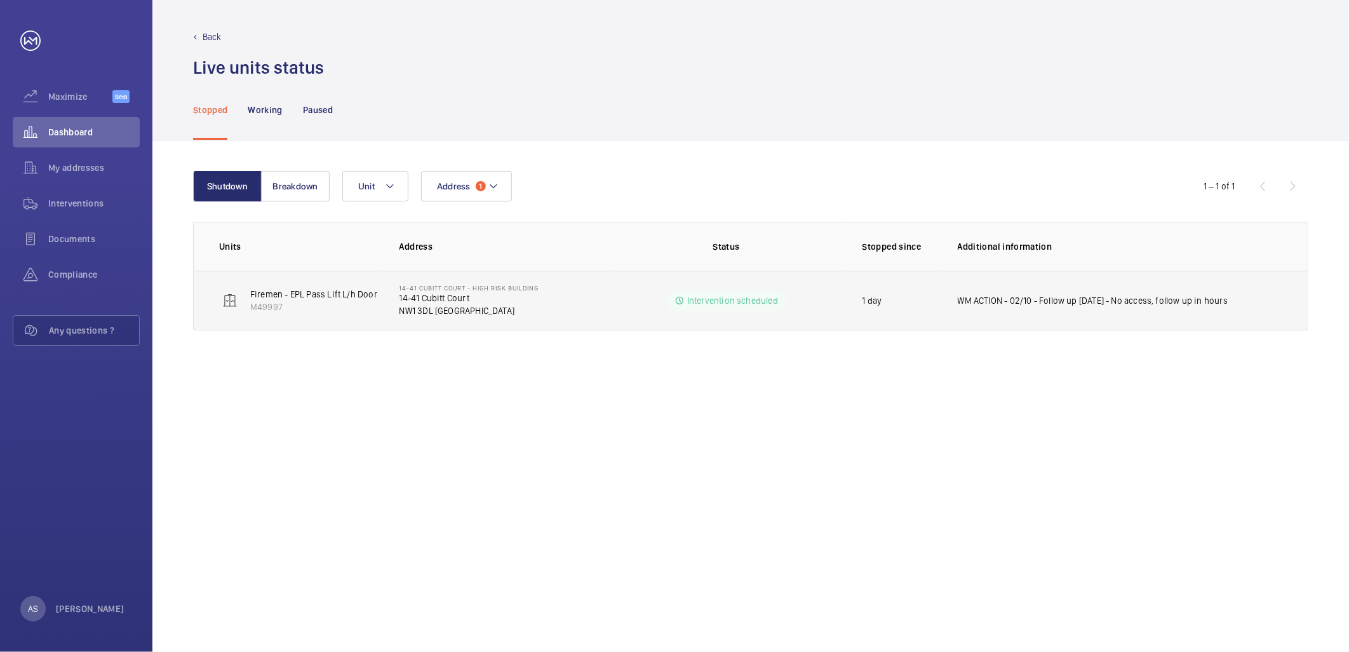
click at [413, 308] on p "NW1 3DL [GEOGRAPHIC_DATA]" at bounding box center [469, 310] width 140 height 13
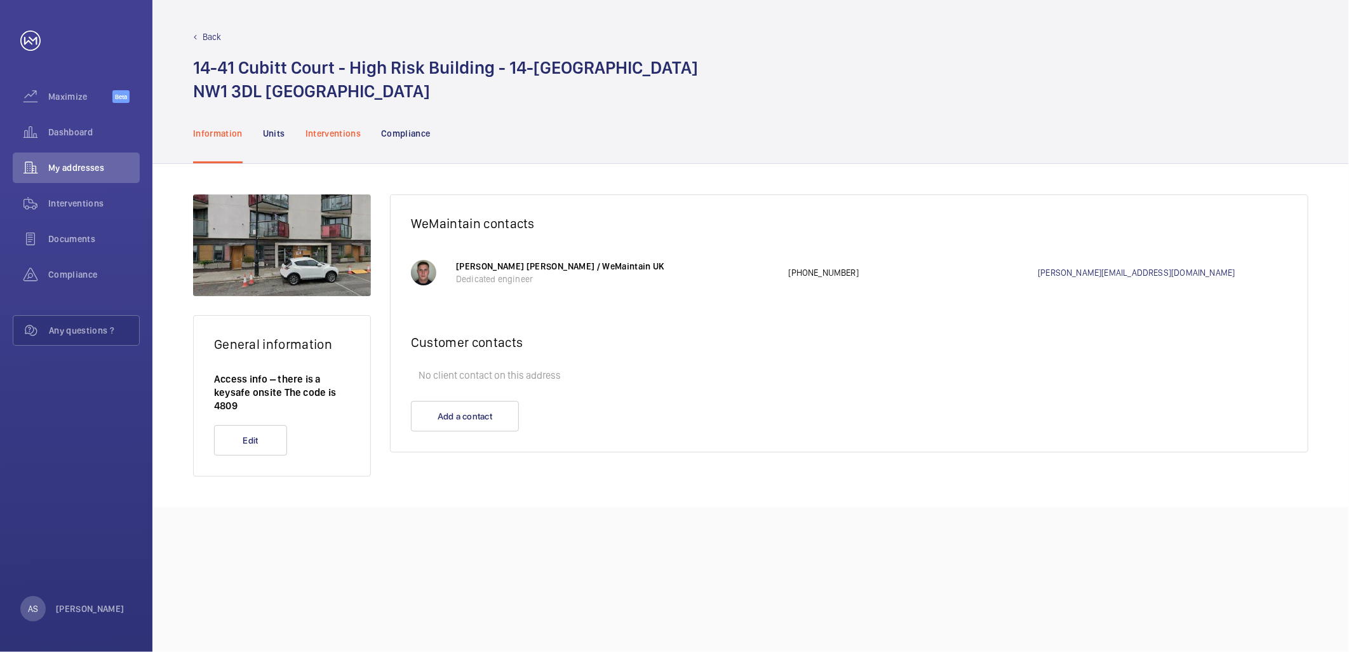
click at [338, 121] on div "Interventions" at bounding box center [333, 133] width 56 height 60
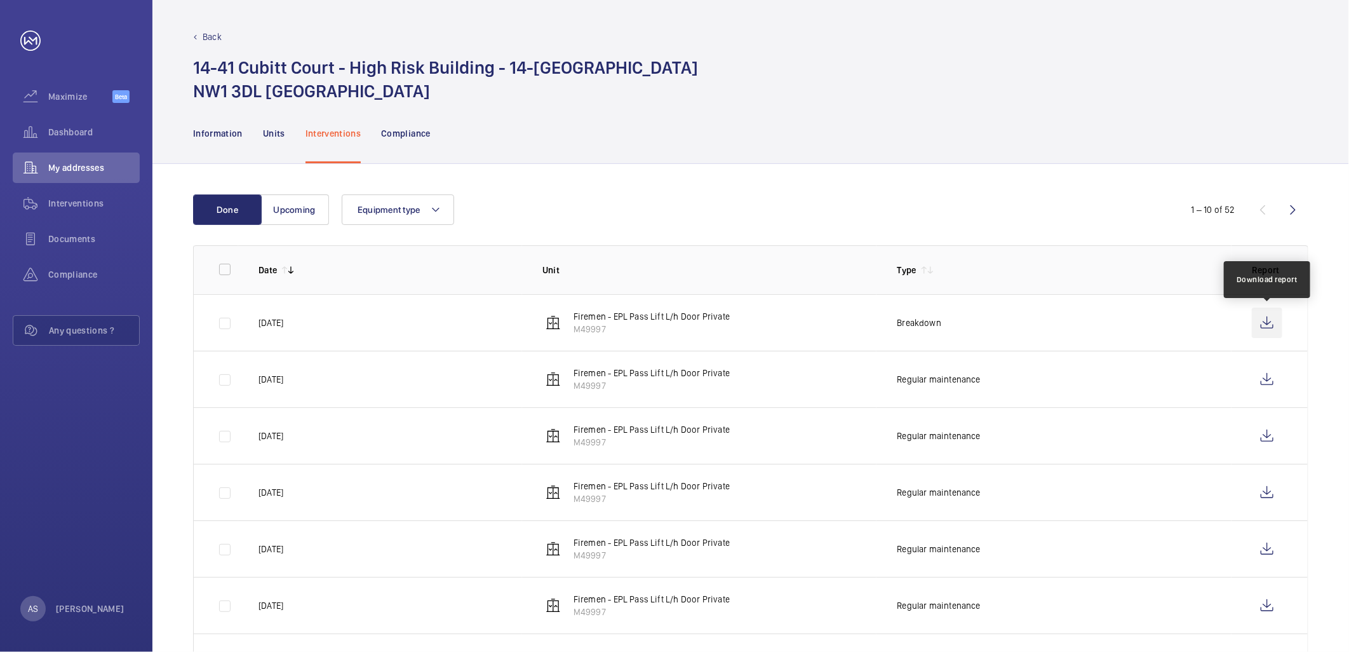
click at [1275, 320] on wm-front-icon-button at bounding box center [1267, 322] width 30 height 30
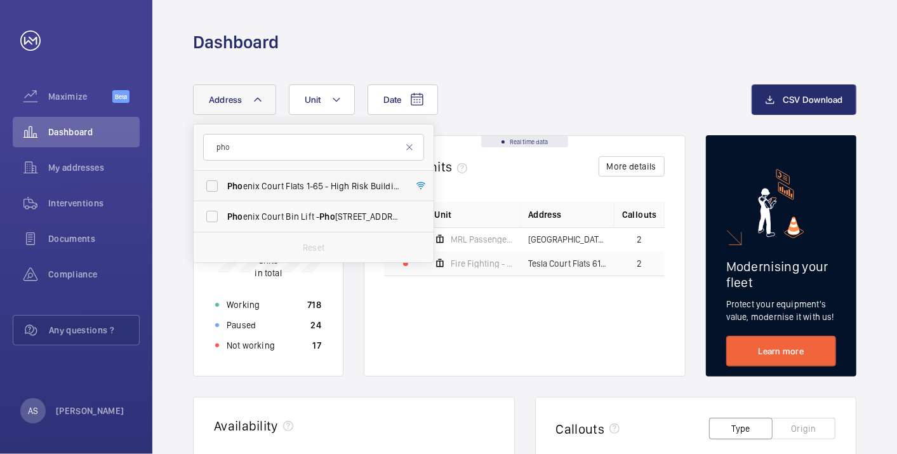
type input "pho"
click at [279, 187] on span "Pho enix Court Flats 1-65 - High Risk Building - Pho enix Court Flats 1-65, LON…" at bounding box center [314, 186] width 175 height 13
click at [225, 187] on input "Pho enix Court Flats 1-65 - High Risk Building - Pho enix Court Flats 1-65, LON…" at bounding box center [211, 185] width 25 height 25
checkbox input "true"
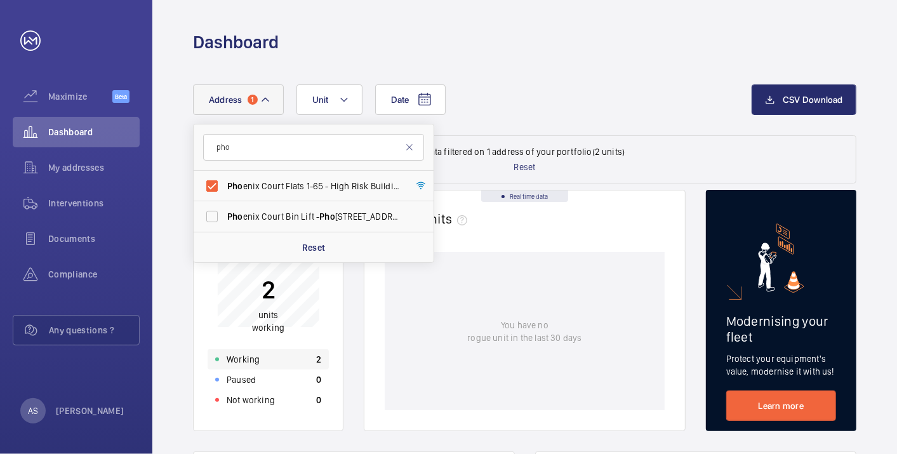
click at [297, 359] on div "Working 2" at bounding box center [268, 359] width 121 height 20
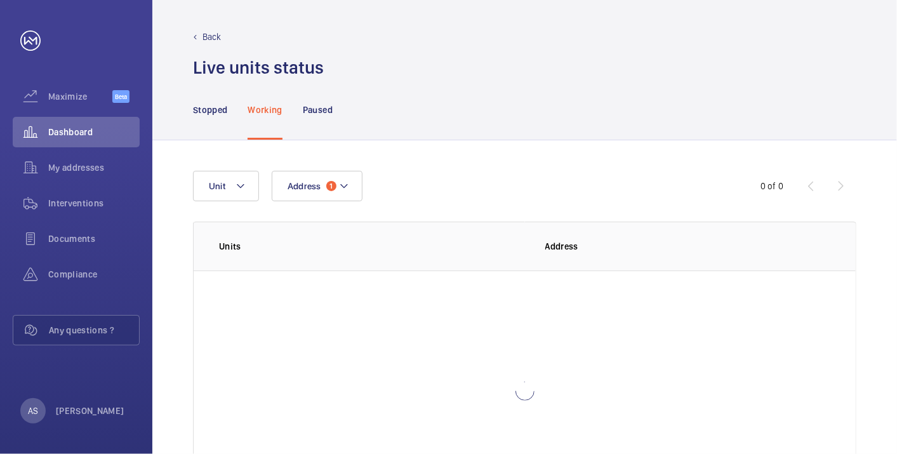
scroll to position [87, 0]
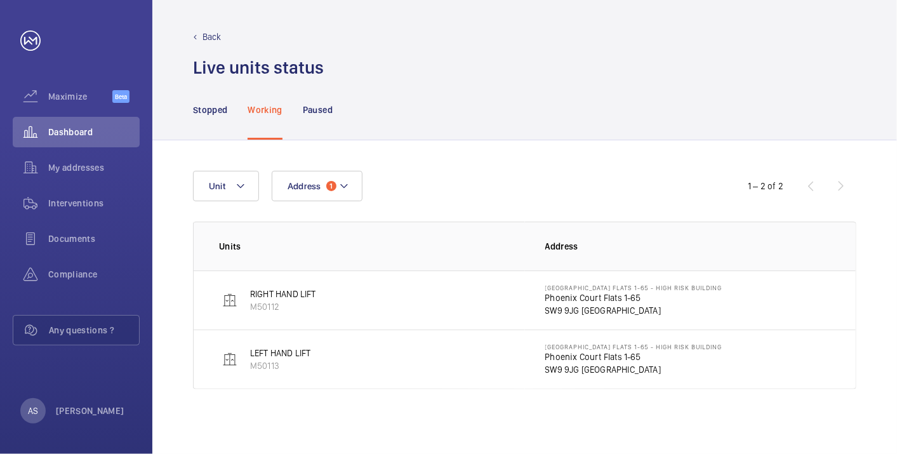
click at [554, 296] on p "Phoenix Court Flats 1-65" at bounding box center [634, 298] width 177 height 13
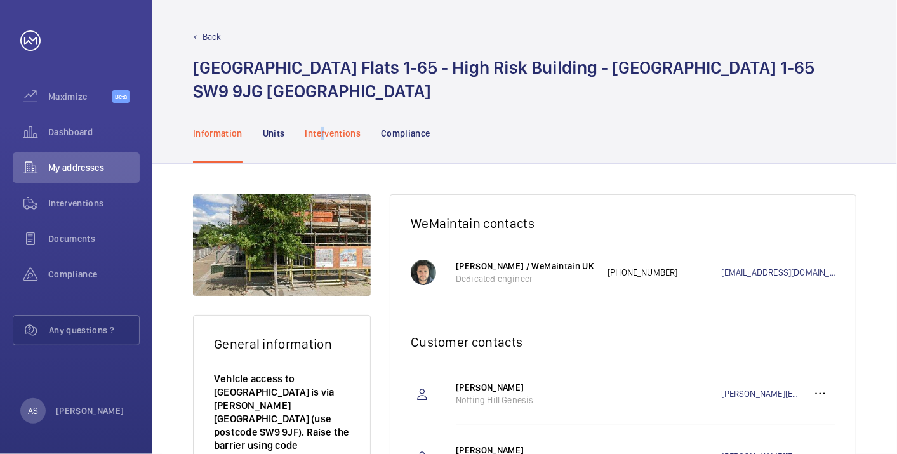
click at [319, 133] on p "Interventions" at bounding box center [333, 133] width 56 height 13
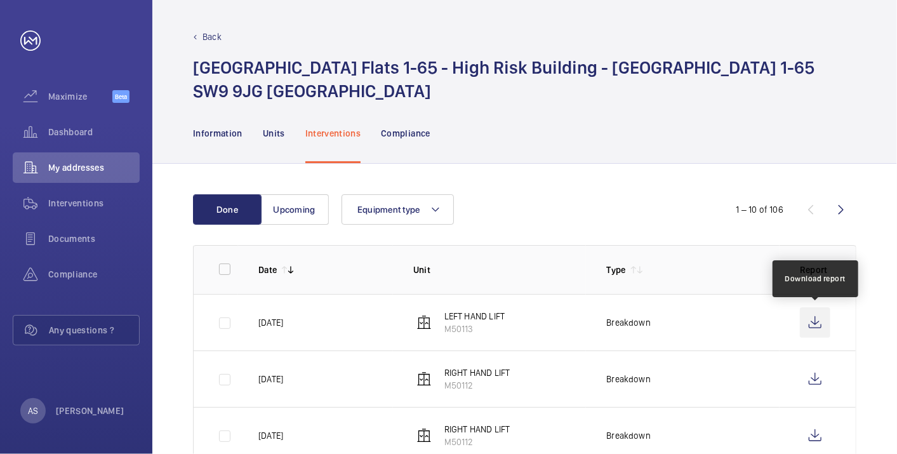
click at [818, 330] on wm-front-icon-button at bounding box center [815, 322] width 30 height 30
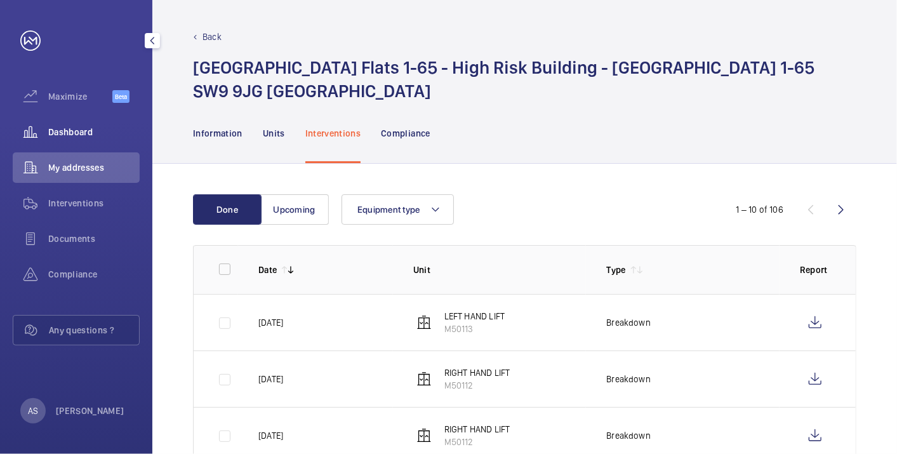
click at [58, 130] on span "Dashboard" at bounding box center [93, 132] width 91 height 13
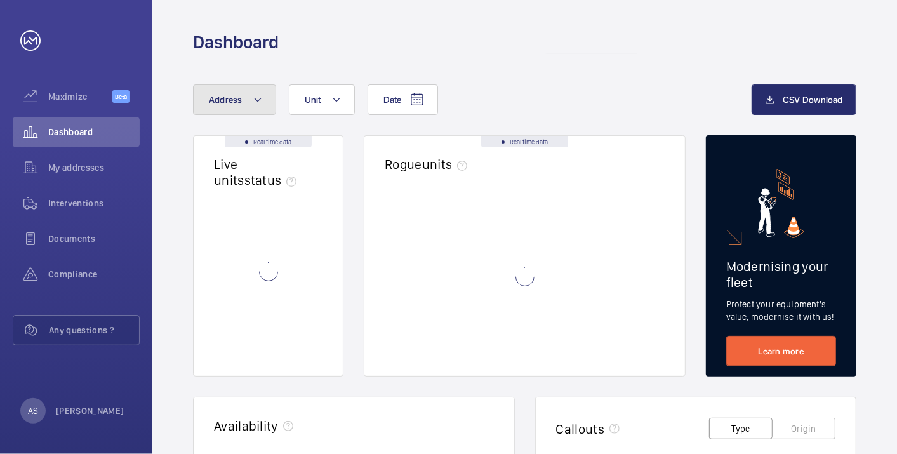
click at [241, 97] on button "Address" at bounding box center [234, 99] width 83 height 30
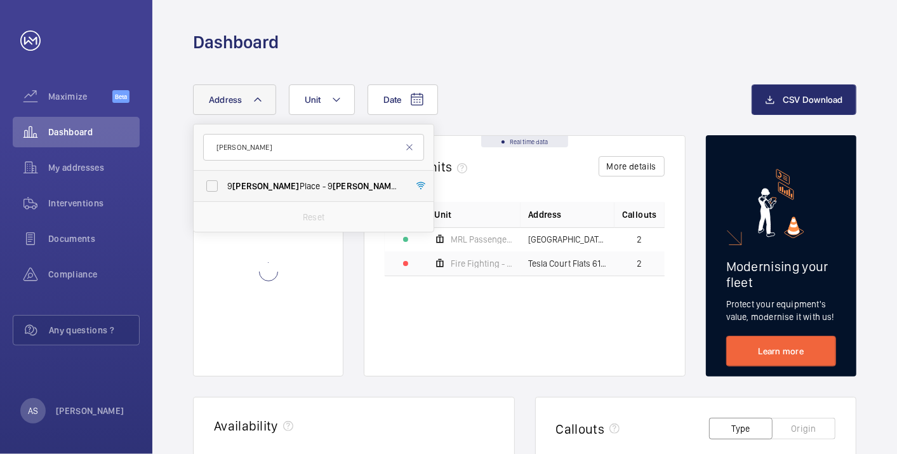
type input "Laxton"
click at [290, 189] on span "9 Laxton Place - 9 Laxton Place, LONDON NW1 3PT" at bounding box center [314, 186] width 175 height 13
click at [225, 189] on input "9 Laxton Place - 9 Laxton Place, LONDON NW1 3PT" at bounding box center [211, 185] width 25 height 25
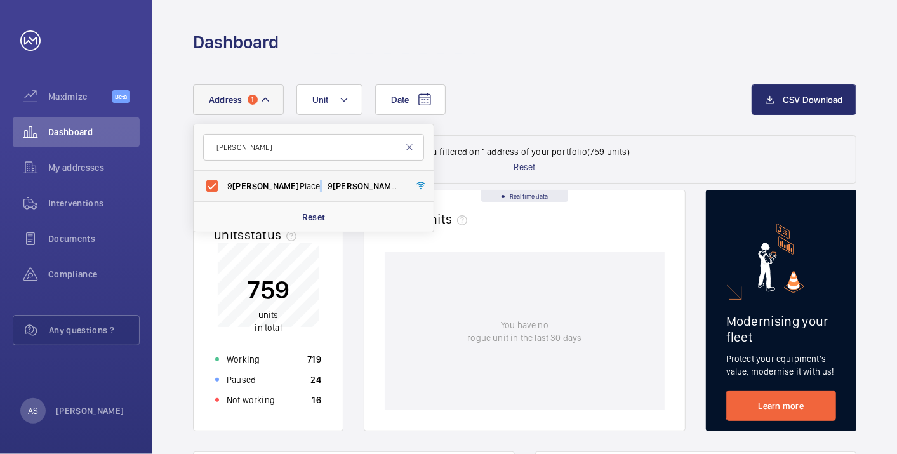
click at [282, 191] on span "9 Laxton Place - 9 Laxton Place, LONDON NW1 3PT" at bounding box center [314, 186] width 175 height 13
drag, startPoint x: 282, startPoint y: 191, endPoint x: 236, endPoint y: 185, distance: 46.2
click at [237, 185] on span "Laxton" at bounding box center [265, 186] width 67 height 10
click at [225, 185] on input "9 Laxton Place - 9 Laxton Place, LONDON NW1 3PT" at bounding box center [211, 185] width 25 height 25
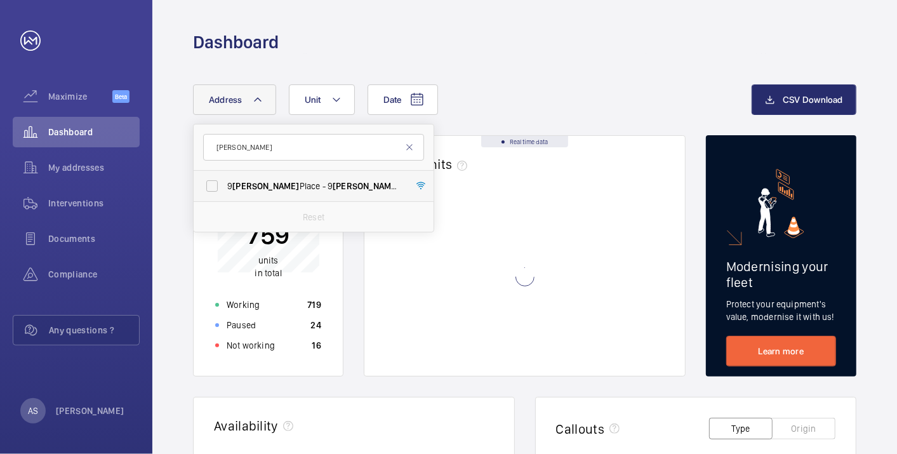
click at [234, 185] on span "Laxton" at bounding box center [265, 186] width 67 height 10
click at [225, 185] on input "9 Laxton Place - 9 Laxton Place, LONDON NW1 3PT" at bounding box center [211, 185] width 25 height 25
checkbox input "true"
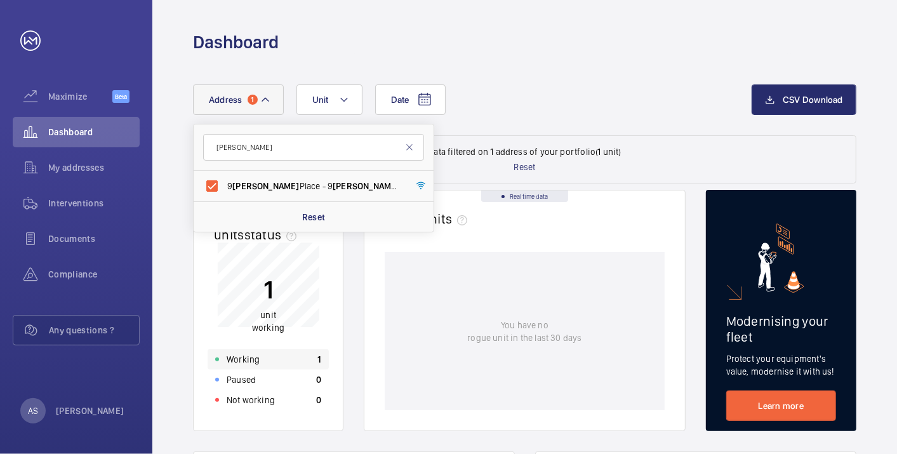
click at [245, 356] on p "Working" at bounding box center [243, 359] width 33 height 13
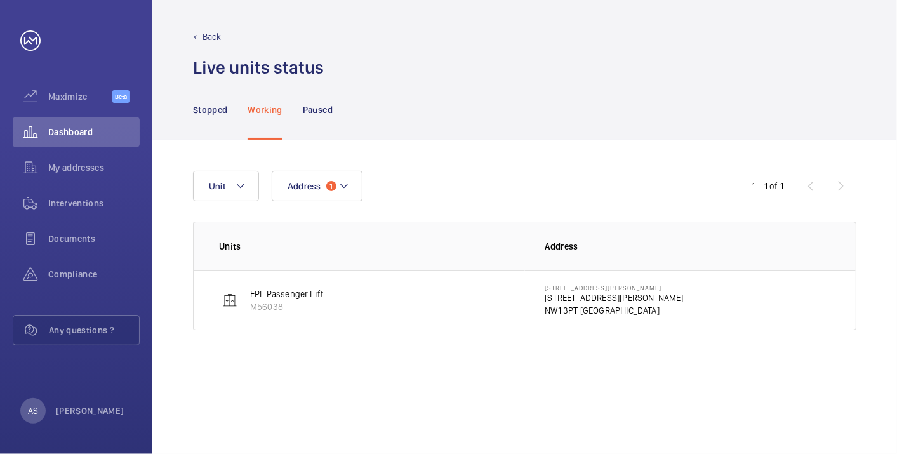
click at [560, 292] on p "9 Laxton Place" at bounding box center [615, 298] width 138 height 13
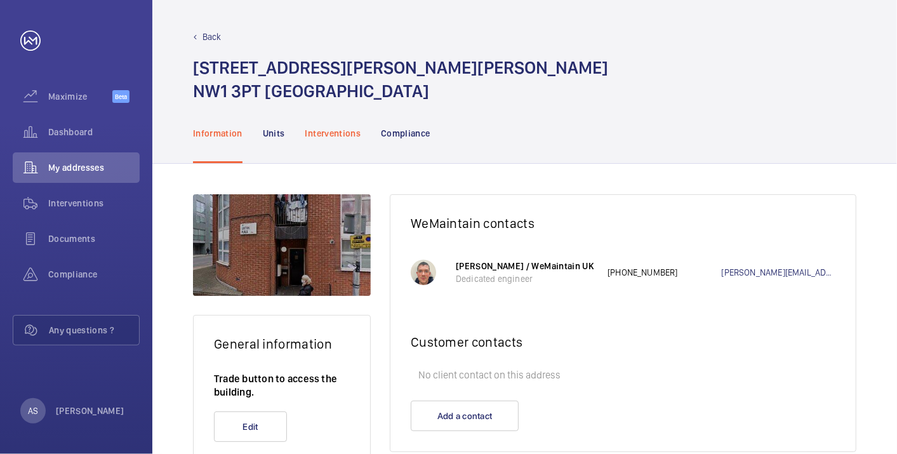
click at [333, 139] on p "Interventions" at bounding box center [333, 133] width 56 height 13
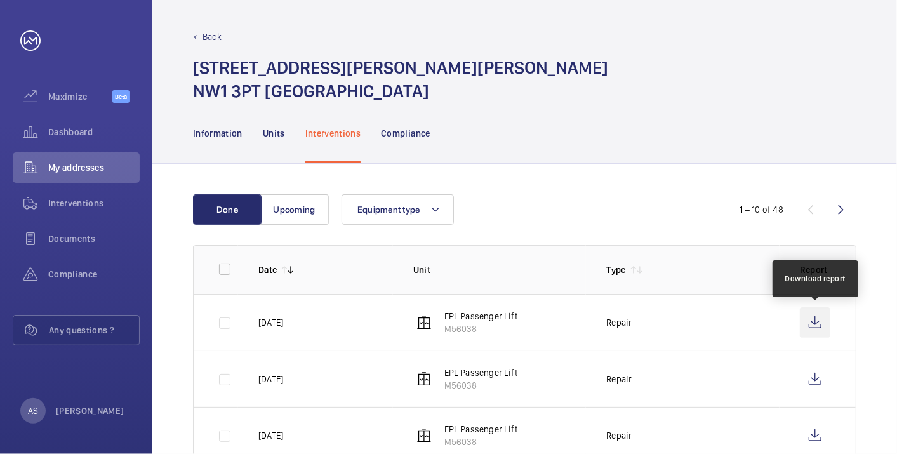
click at [824, 318] on wm-front-icon-button at bounding box center [815, 322] width 30 height 30
